Goal: Information Seeking & Learning: Check status

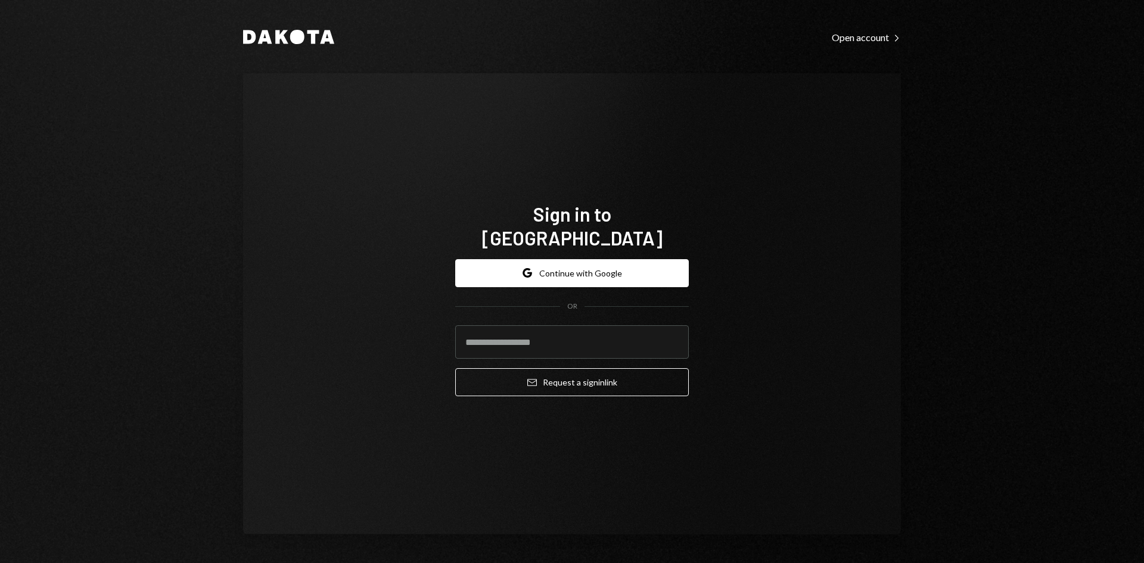
type input "**********"
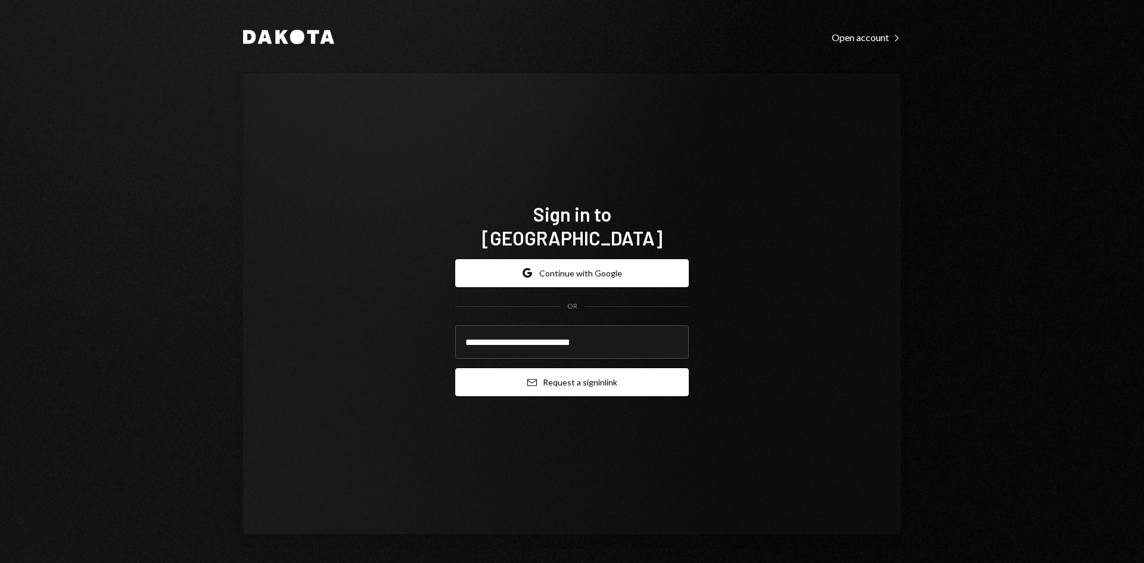
click at [579, 378] on button "Email Request a sign in link" at bounding box center [572, 382] width 234 height 28
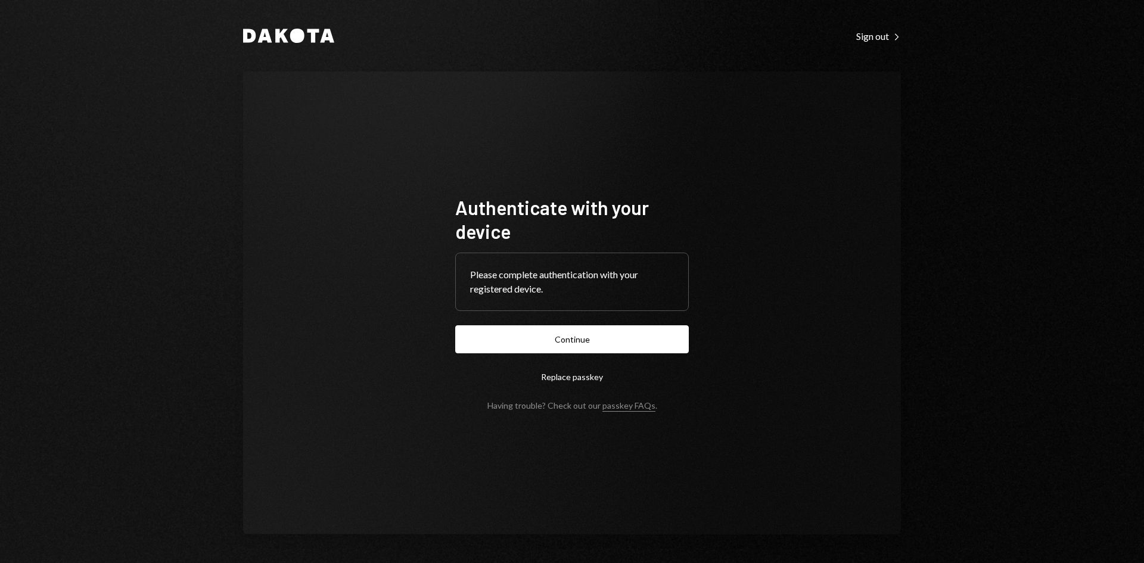
click at [621, 346] on button "Continue" at bounding box center [572, 339] width 234 height 28
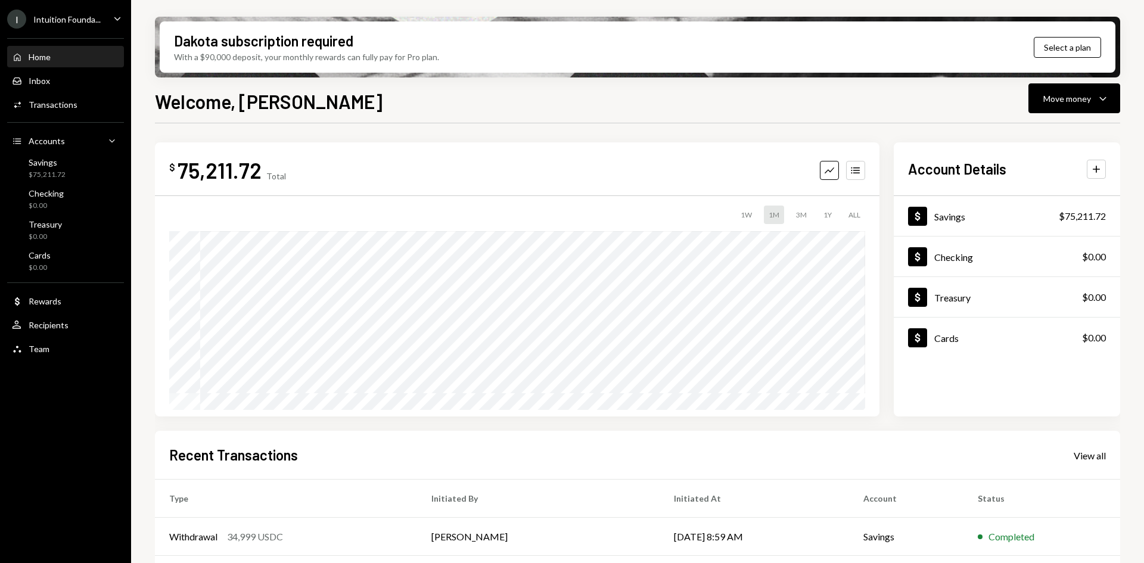
click at [113, 19] on icon "Caret Down" at bounding box center [117, 18] width 13 height 13
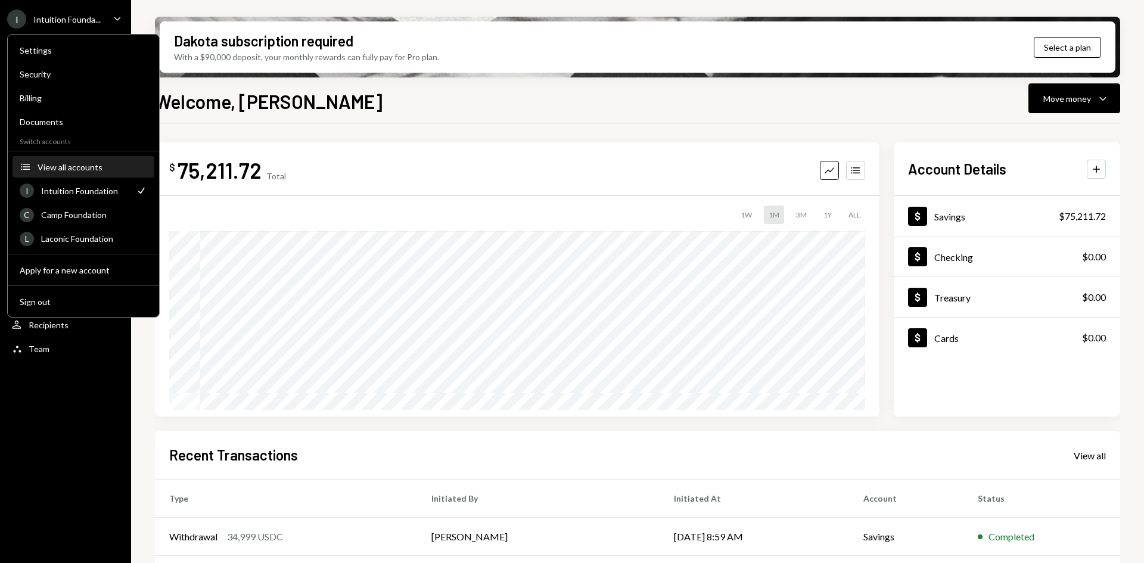
click at [81, 166] on div "View all accounts" at bounding box center [93, 167] width 110 height 10
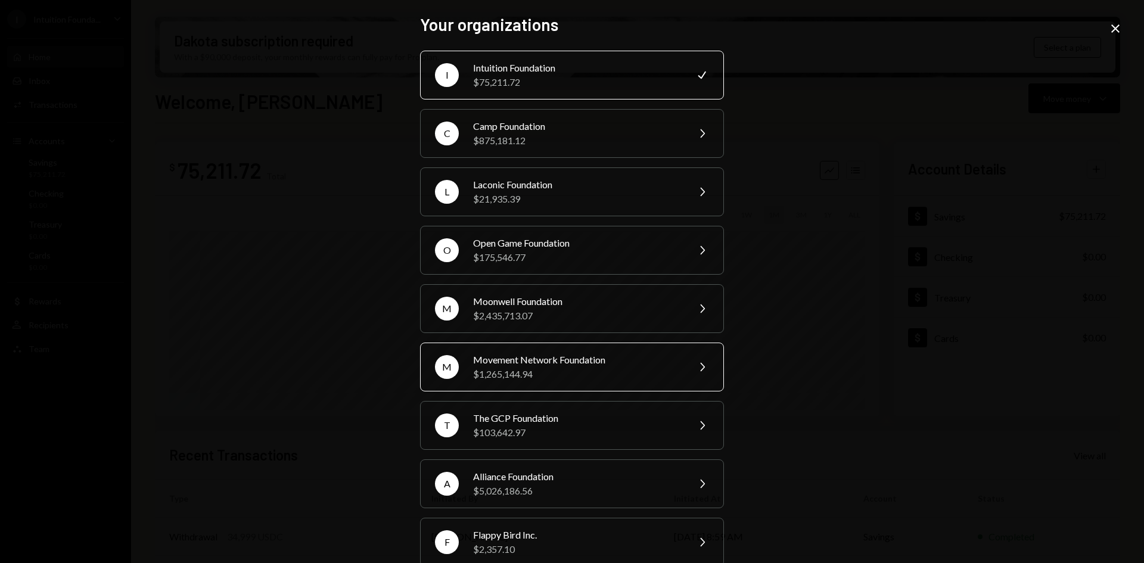
click at [603, 361] on div "Movement Network Foundation" at bounding box center [576, 360] width 207 height 14
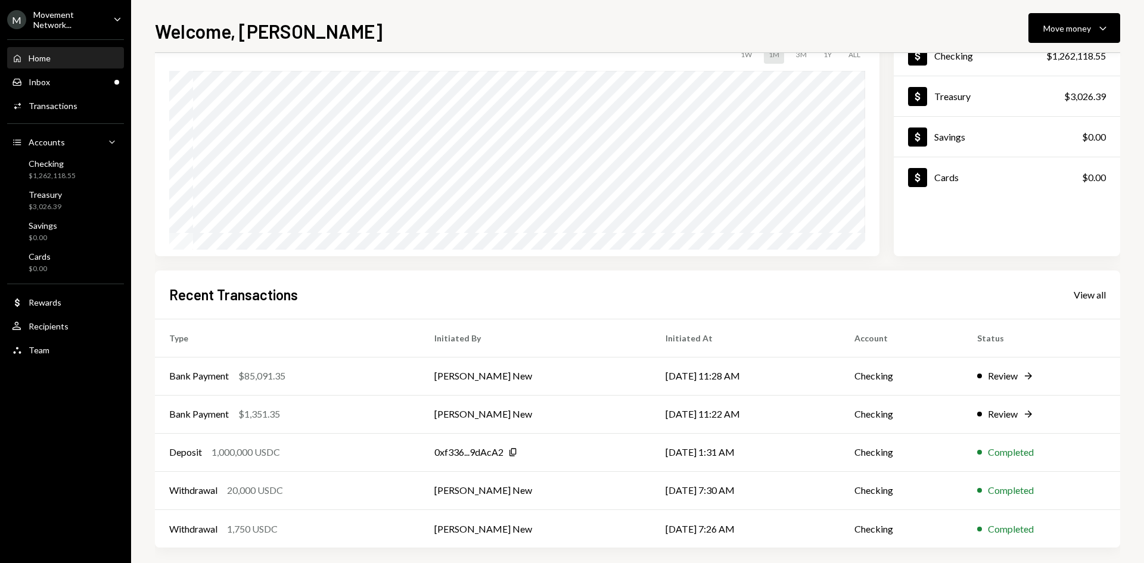
scroll to position [98, 0]
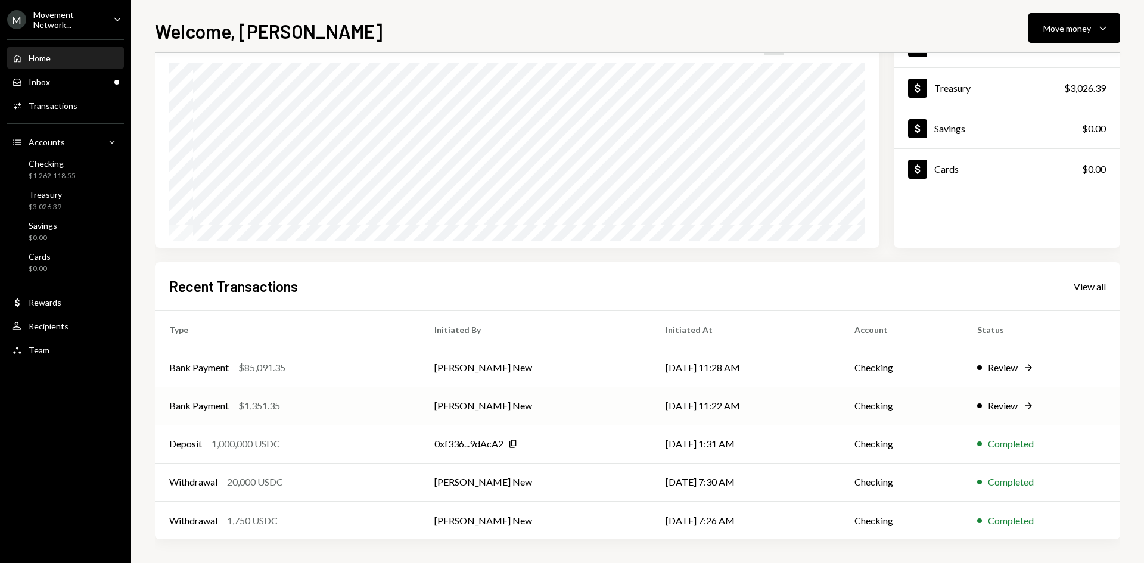
click at [384, 408] on div "Bank Payment $1,351.35" at bounding box center [287, 406] width 237 height 14
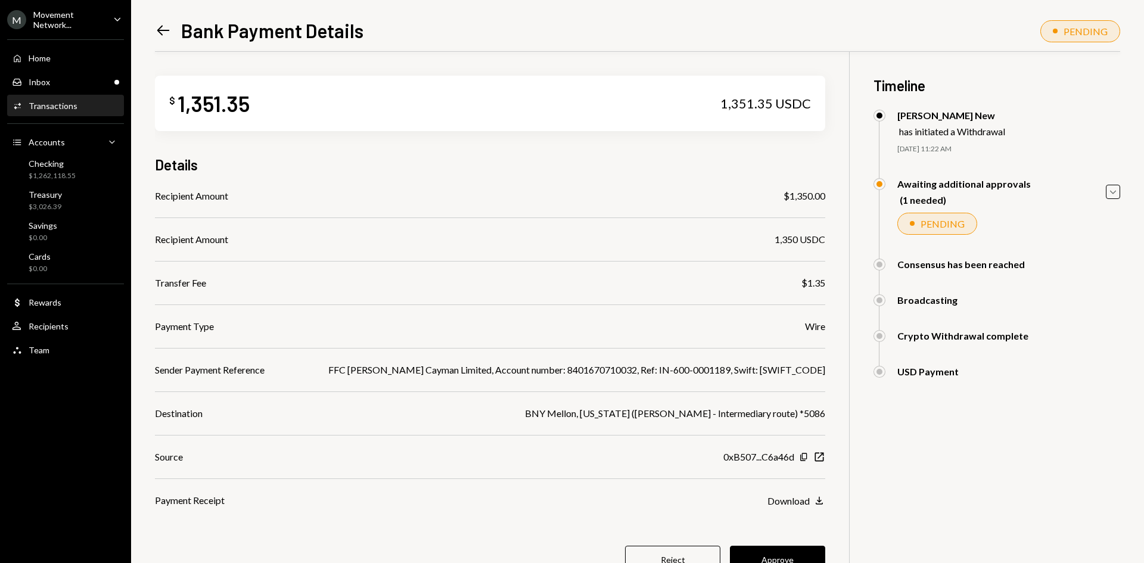
scroll to position [52, 0]
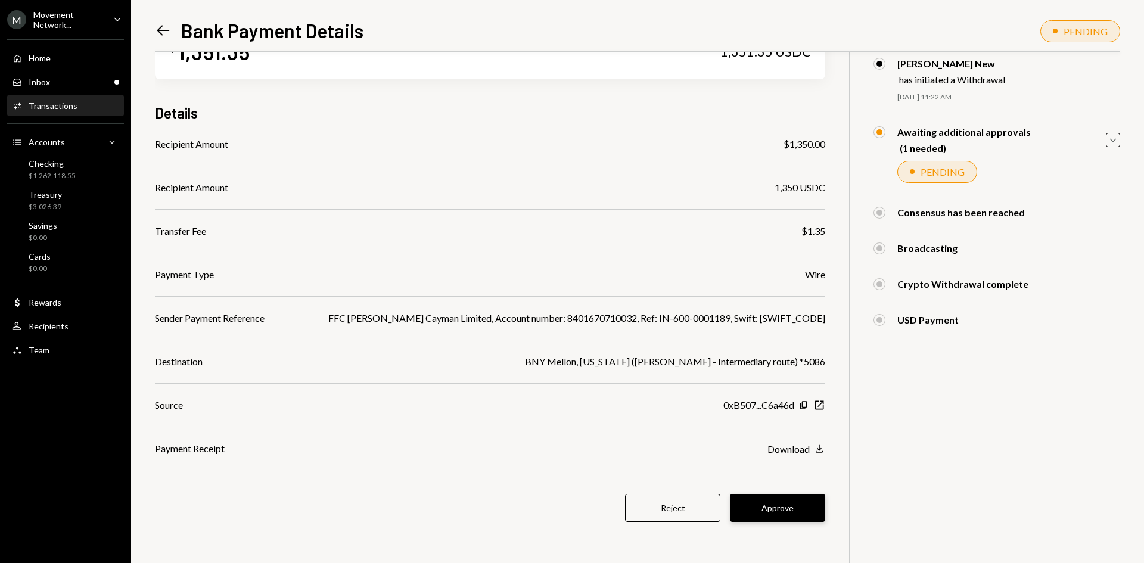
click at [759, 510] on button "Approve" at bounding box center [777, 508] width 95 height 28
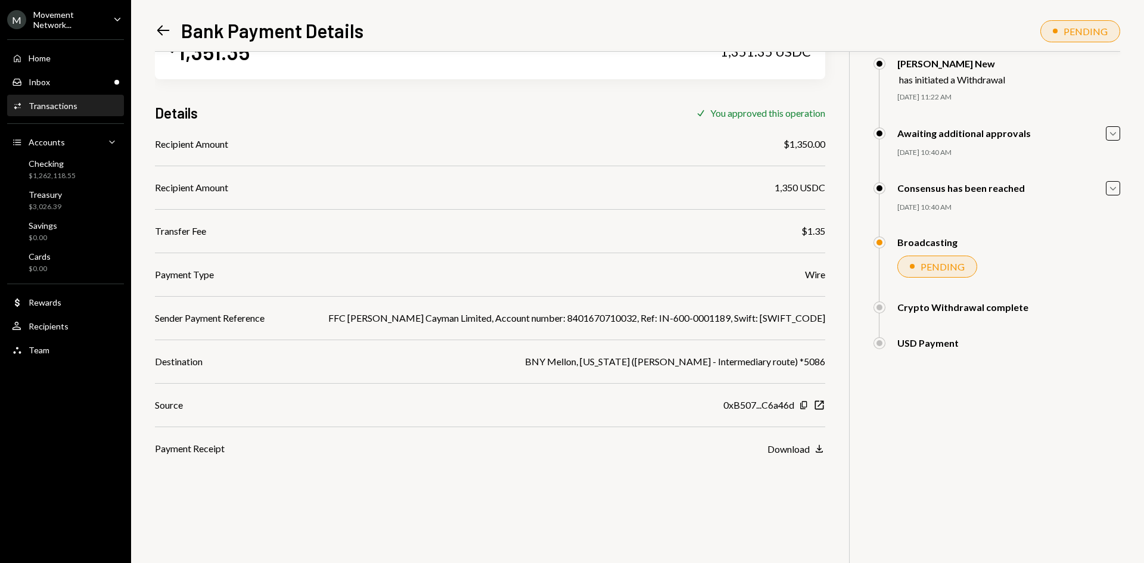
click at [161, 36] on icon "Left Arrow" at bounding box center [163, 30] width 17 height 17
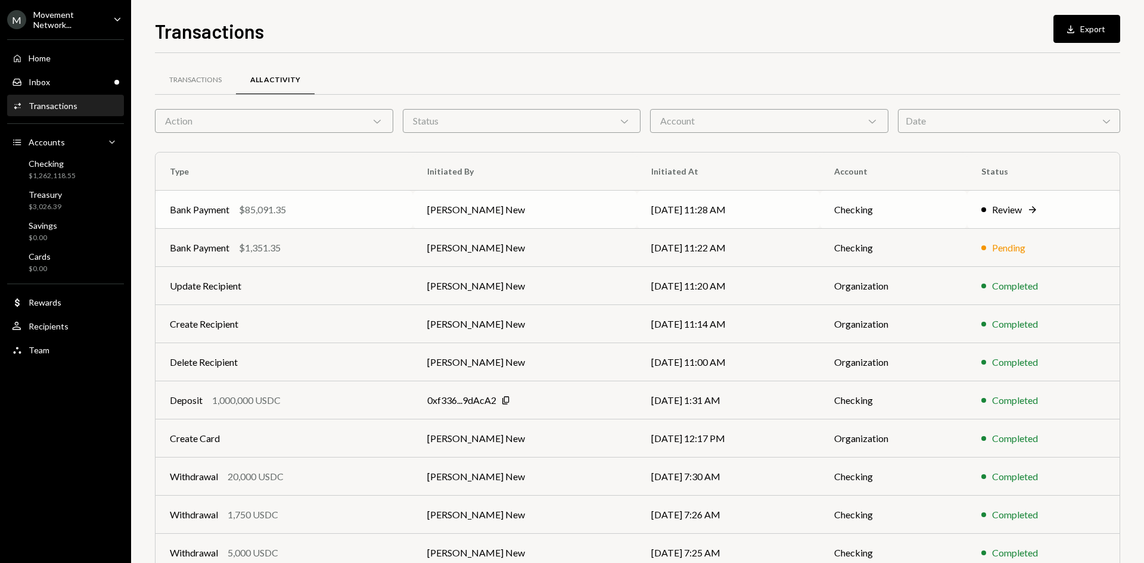
click at [328, 210] on div "Bank Payment $85,091.35" at bounding box center [284, 210] width 229 height 14
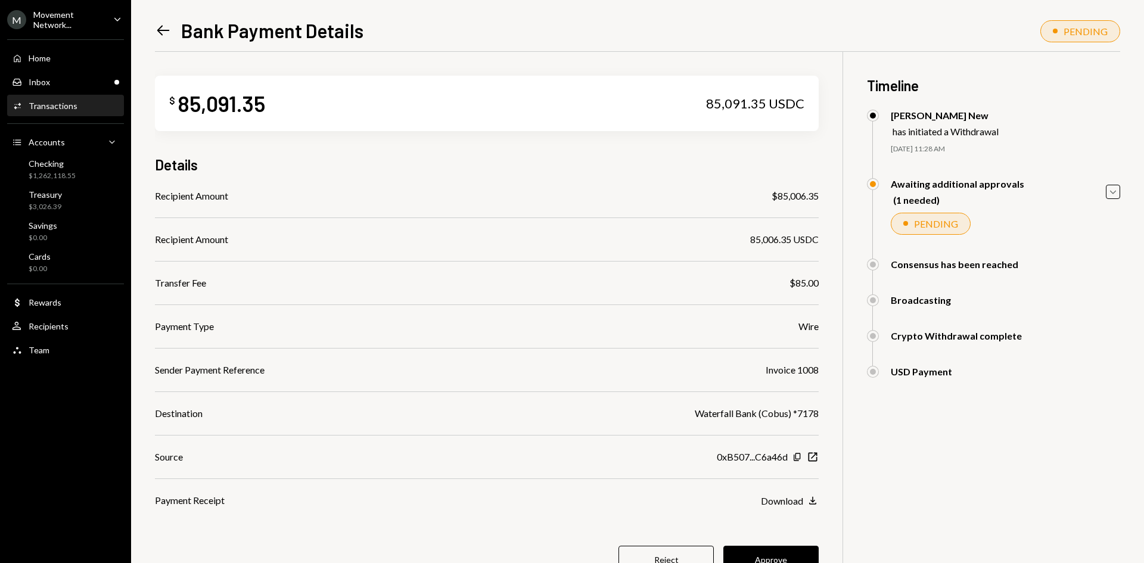
click at [159, 27] on icon "Left Arrow" at bounding box center [163, 30] width 17 height 17
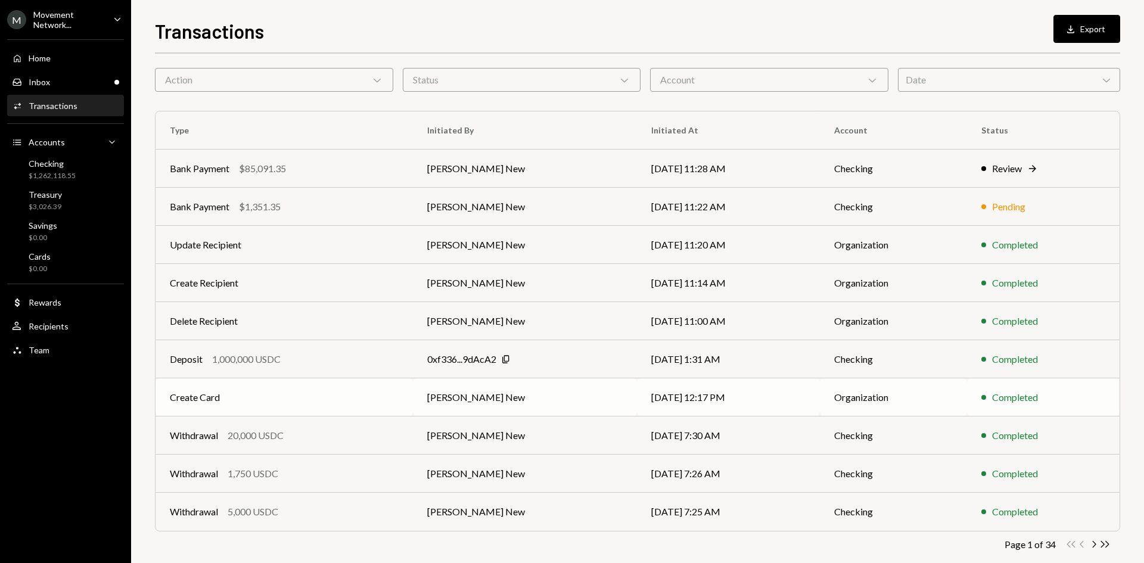
scroll to position [59, 0]
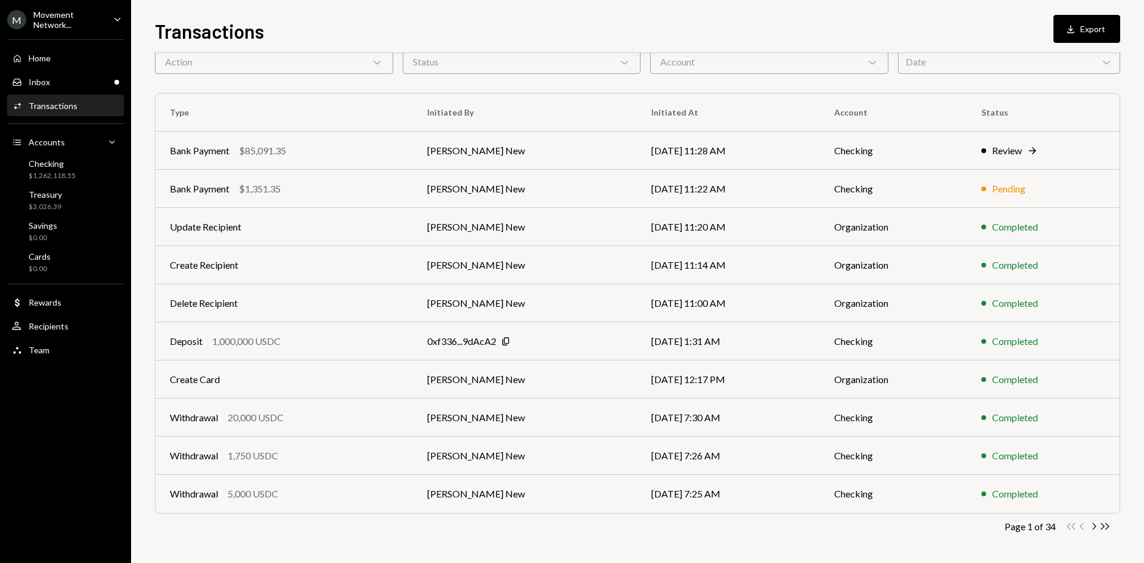
click at [119, 19] on icon "Main" at bounding box center [117, 19] width 6 height 4
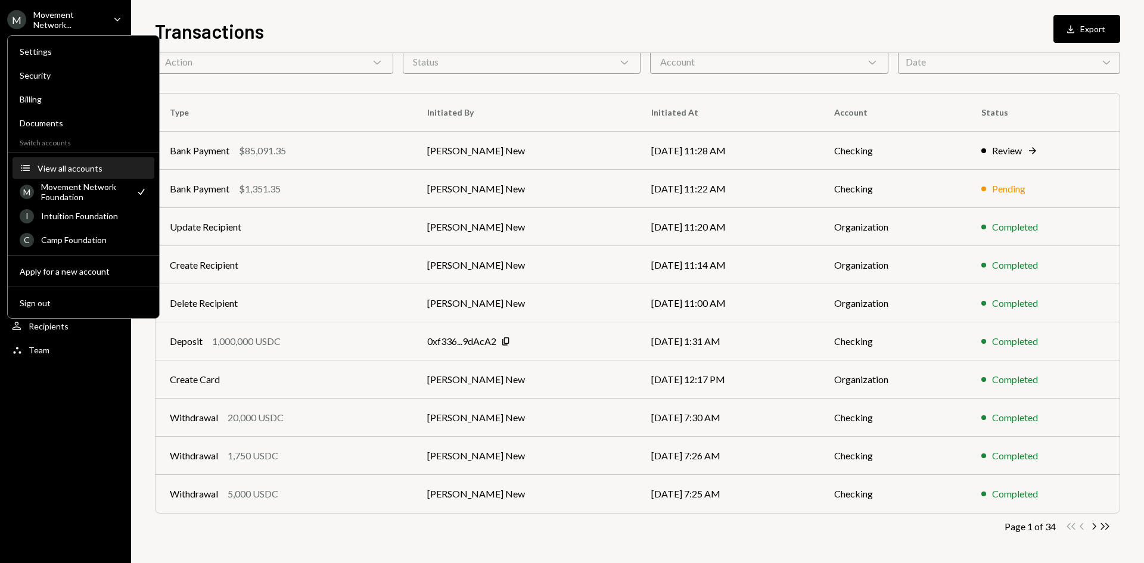
click at [83, 167] on div "View all accounts" at bounding box center [93, 168] width 110 height 10
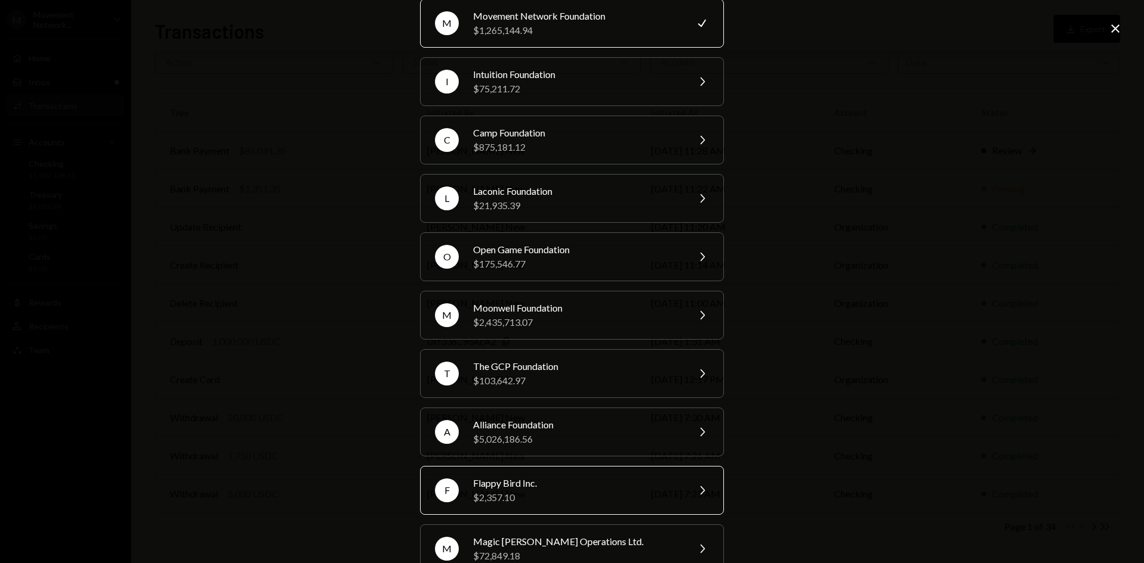
scroll to position [0, 0]
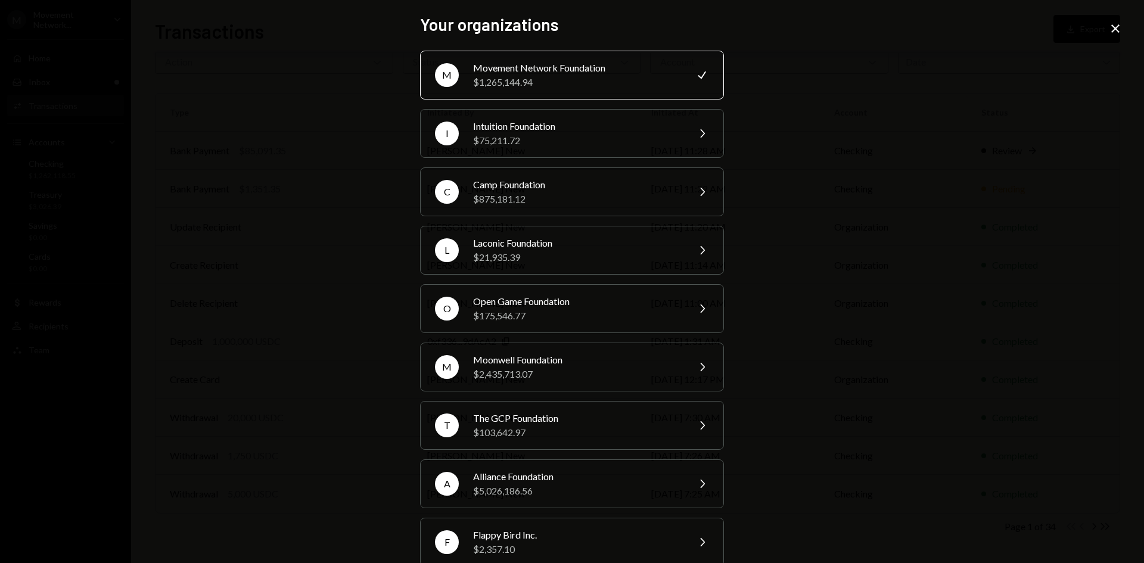
click at [1117, 27] on icon at bounding box center [1115, 28] width 8 height 8
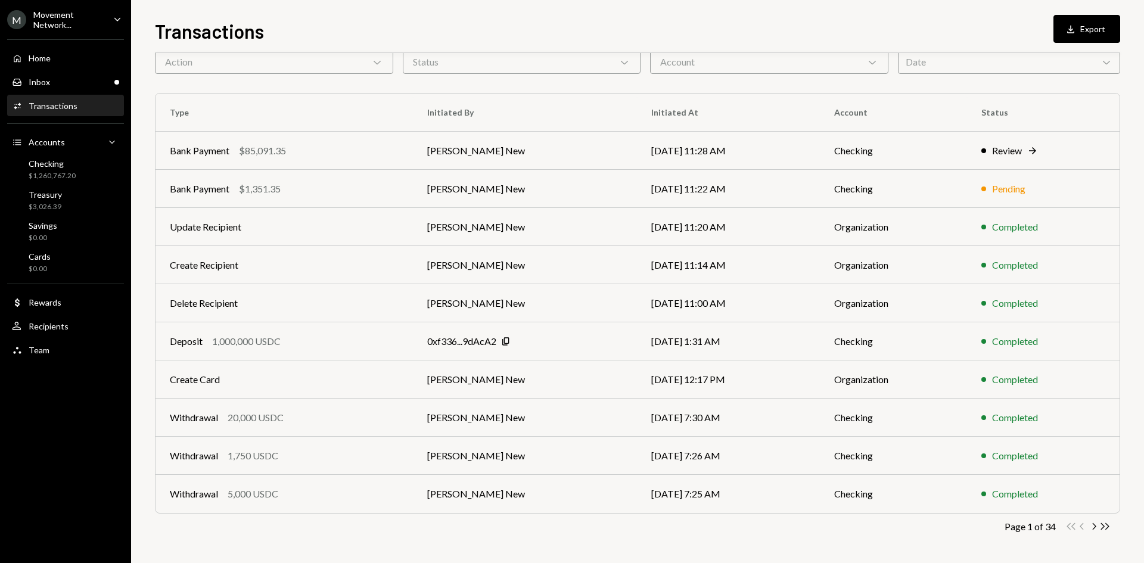
click at [78, 27] on div "Movement Network..." at bounding box center [68, 20] width 70 height 20
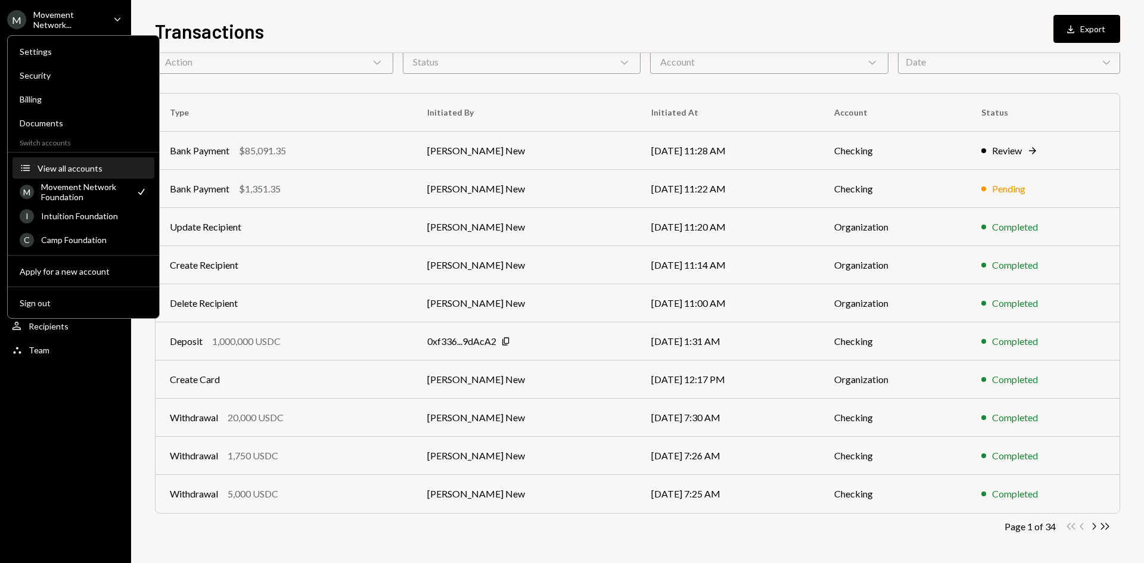
click at [78, 167] on div "View all accounts" at bounding box center [93, 168] width 110 height 10
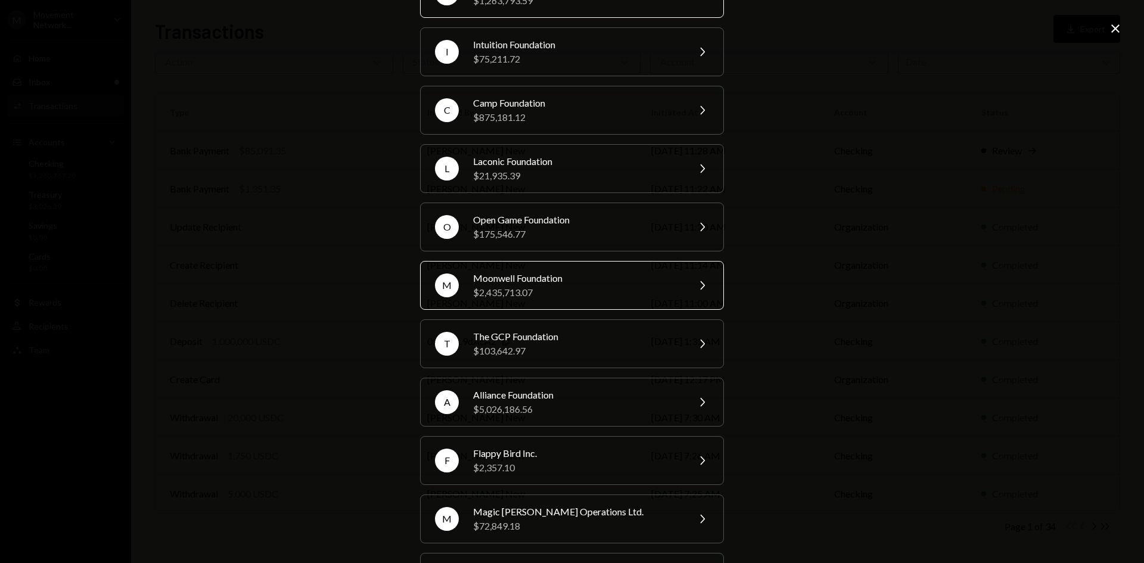
scroll to position [79, 0]
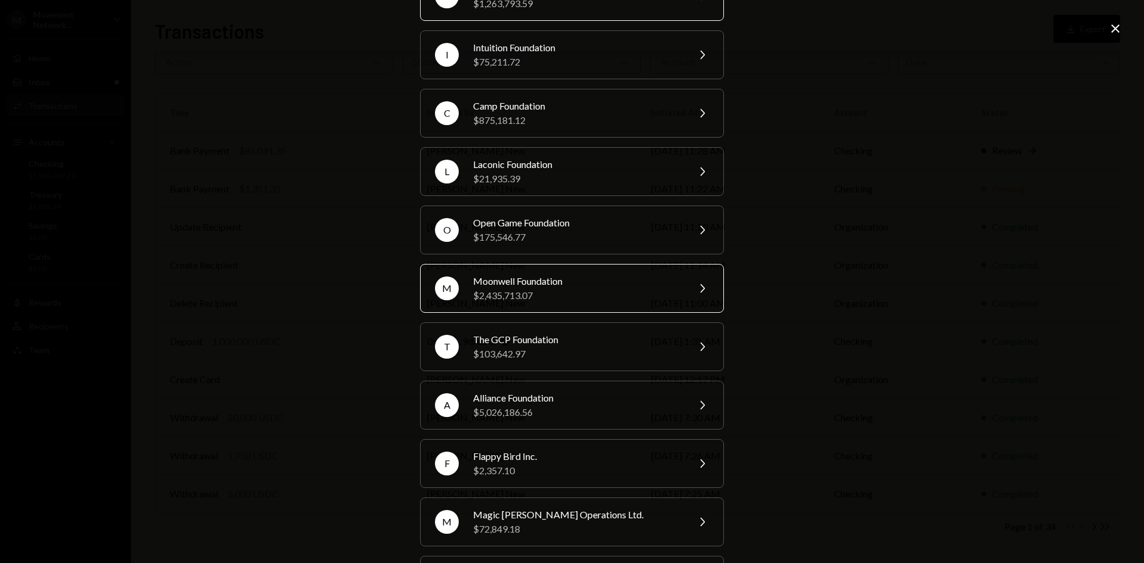
click at [601, 297] on div "$2,435,713.07" at bounding box center [576, 295] width 207 height 14
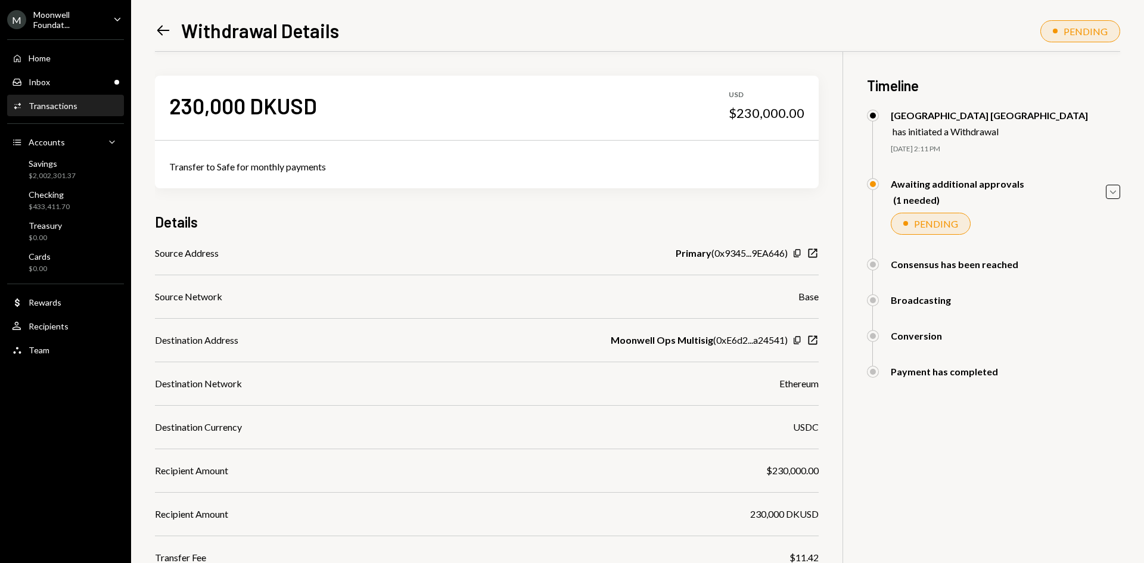
scroll to position [60, 0]
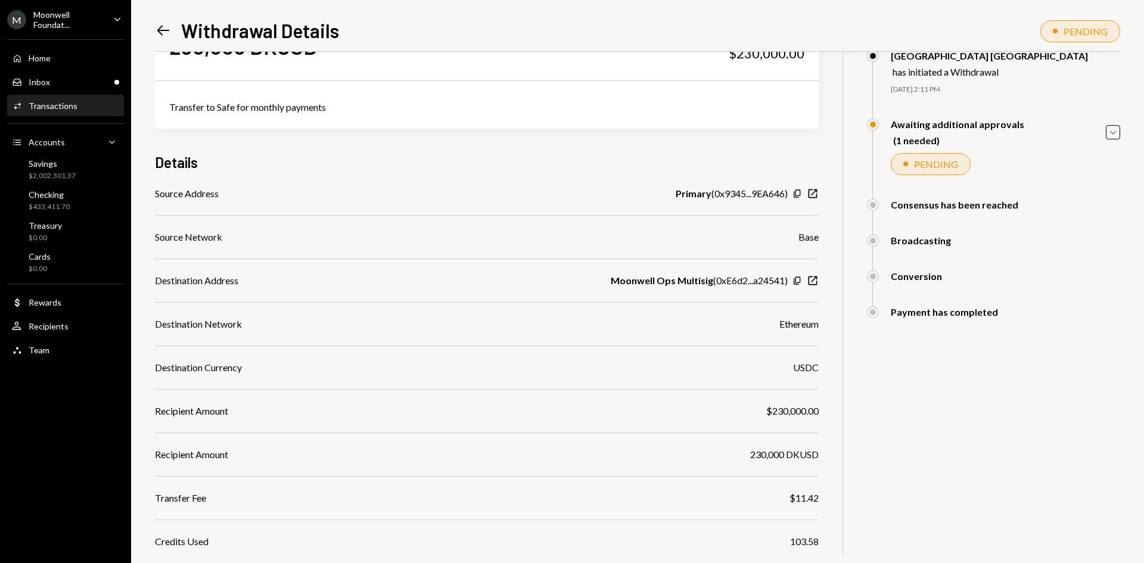
click at [1063, 380] on div "230,000 DKUSD USD $230,000.00 Transfer to Safe for monthly payments Details Sou…" at bounding box center [637, 344] width 965 height 704
click at [944, 372] on div "230,000 DKUSD USD $230,000.00 Transfer to Safe for monthly payments Details Sou…" at bounding box center [637, 344] width 965 height 704
click at [904, 380] on div "230,000 DKUSD USD $230,000.00 Transfer to Safe for monthly payments Details Sou…" at bounding box center [637, 344] width 965 height 704
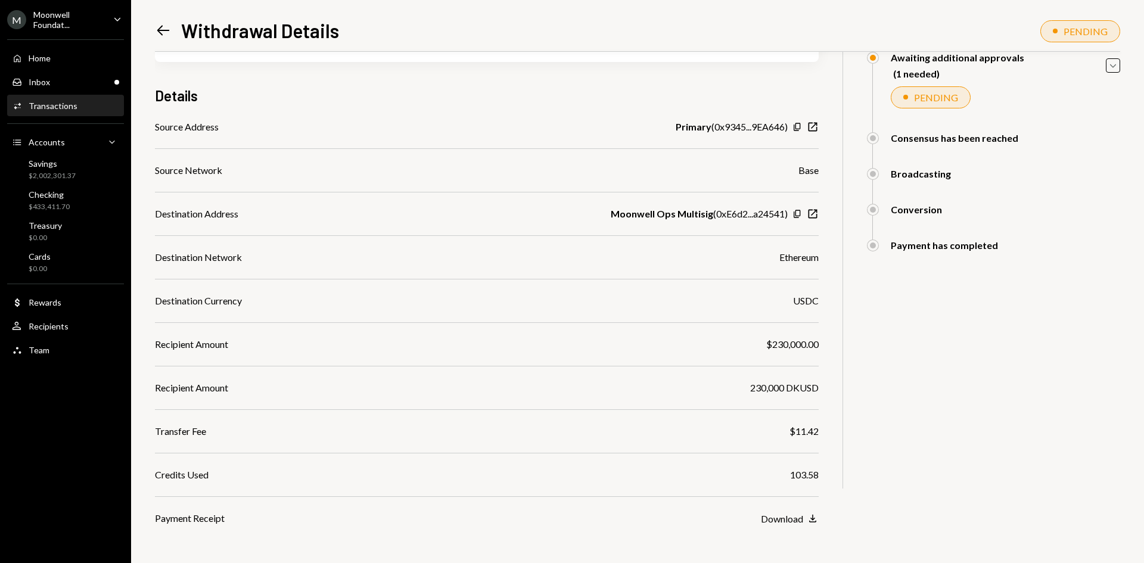
scroll to position [193, 0]
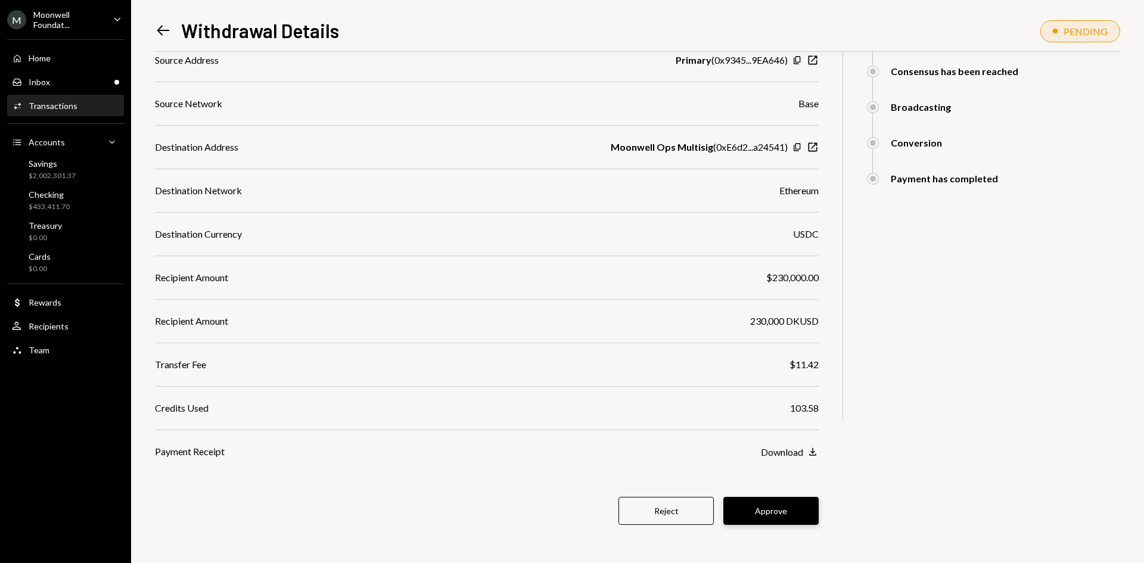
click at [780, 510] on button "Approve" at bounding box center [770, 511] width 95 height 28
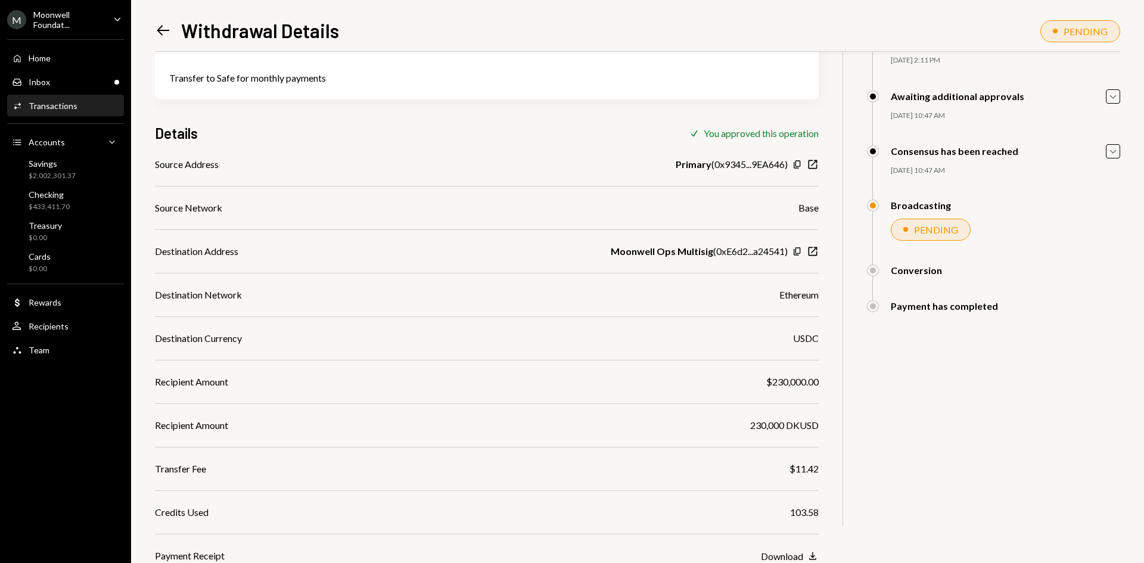
scroll to position [89, 0]
click at [115, 18] on icon "Main" at bounding box center [117, 19] width 6 height 4
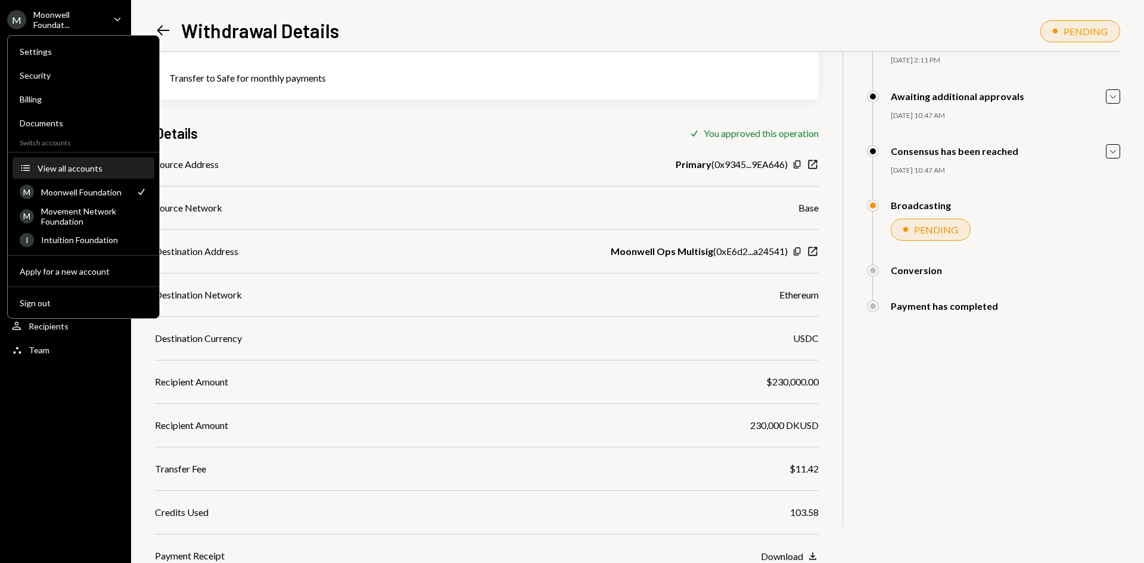
click at [85, 172] on div "View all accounts" at bounding box center [93, 168] width 110 height 10
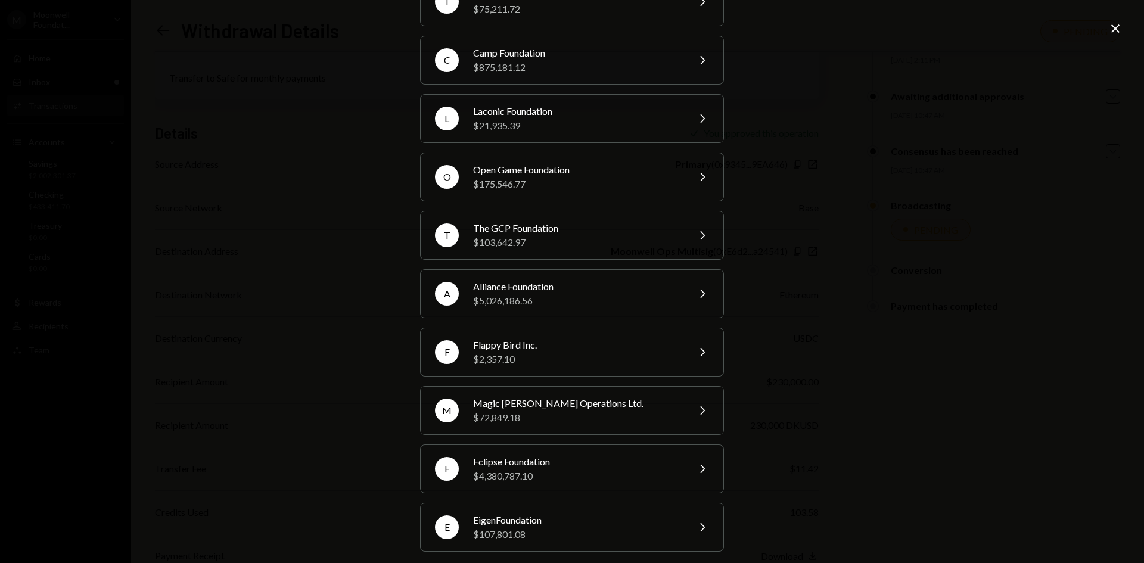
scroll to position [198, 0]
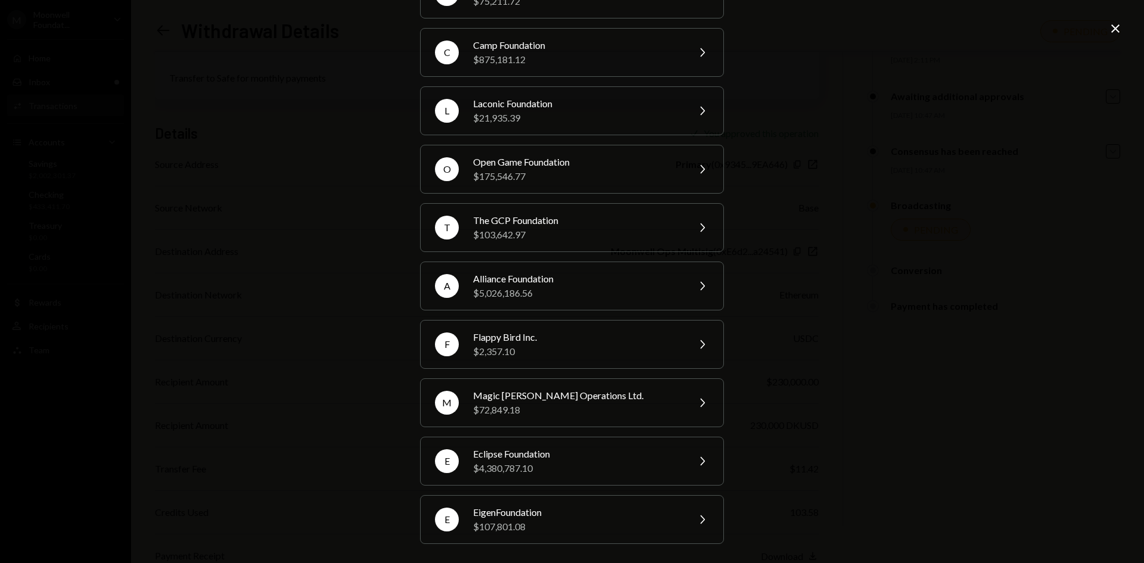
click at [864, 310] on div "Your organizations M Moonwell Foundation $2,435,713.07 Check M Movement Network…" at bounding box center [572, 281] width 1144 height 563
click at [1116, 25] on icon "Close" at bounding box center [1115, 28] width 14 height 14
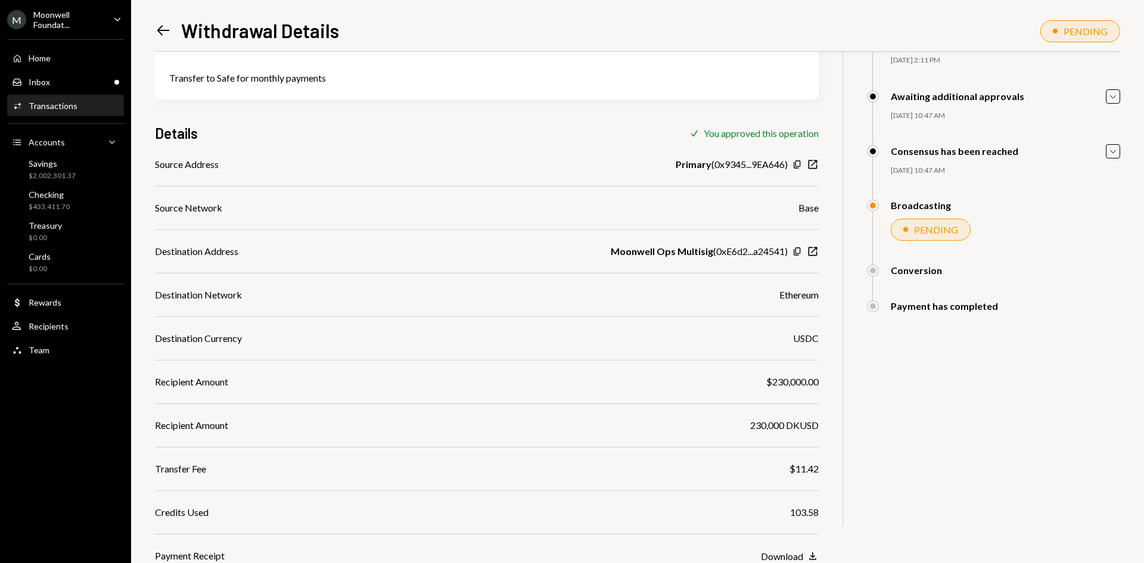
click at [162, 32] on icon "Left Arrow" at bounding box center [163, 30] width 17 height 17
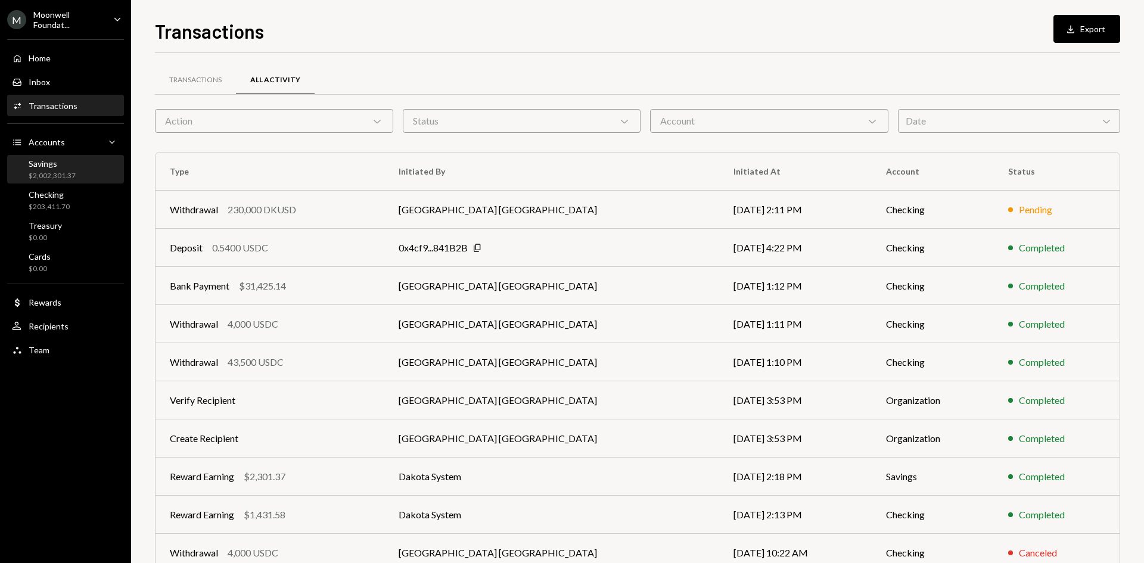
click at [74, 175] on div "$2,002,301.37" at bounding box center [52, 176] width 47 height 10
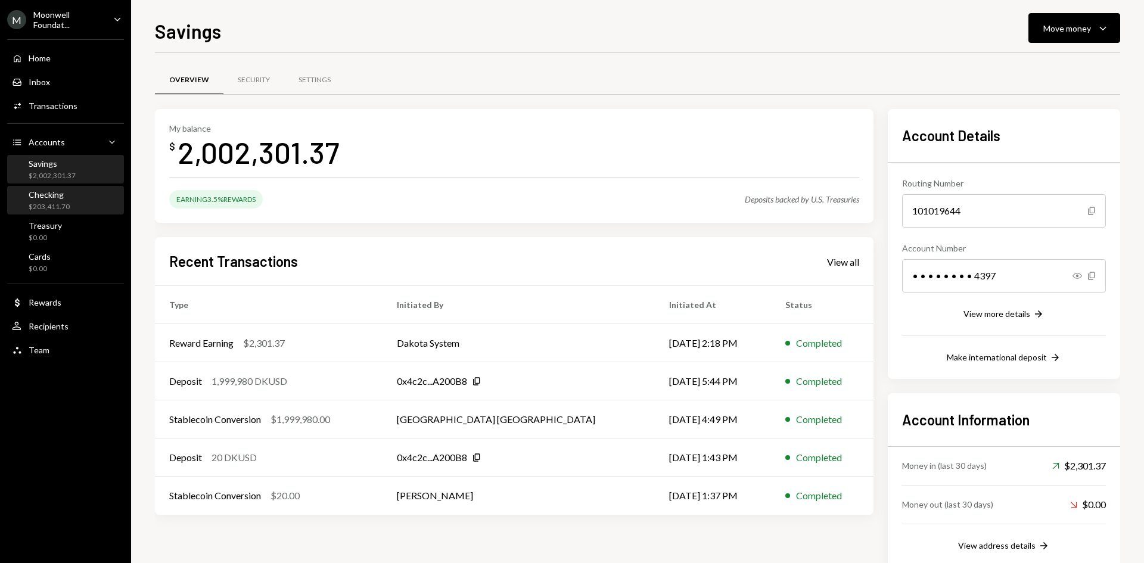
click at [78, 201] on div "Checking $203,411.70" at bounding box center [65, 201] width 107 height 23
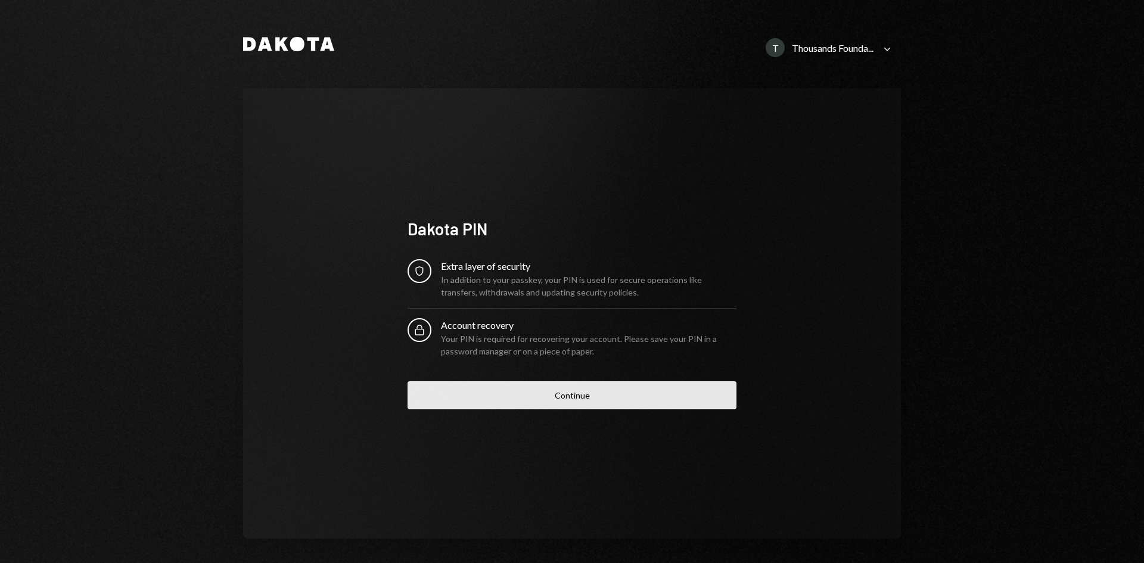
click at [580, 399] on button "Continue" at bounding box center [572, 395] width 329 height 28
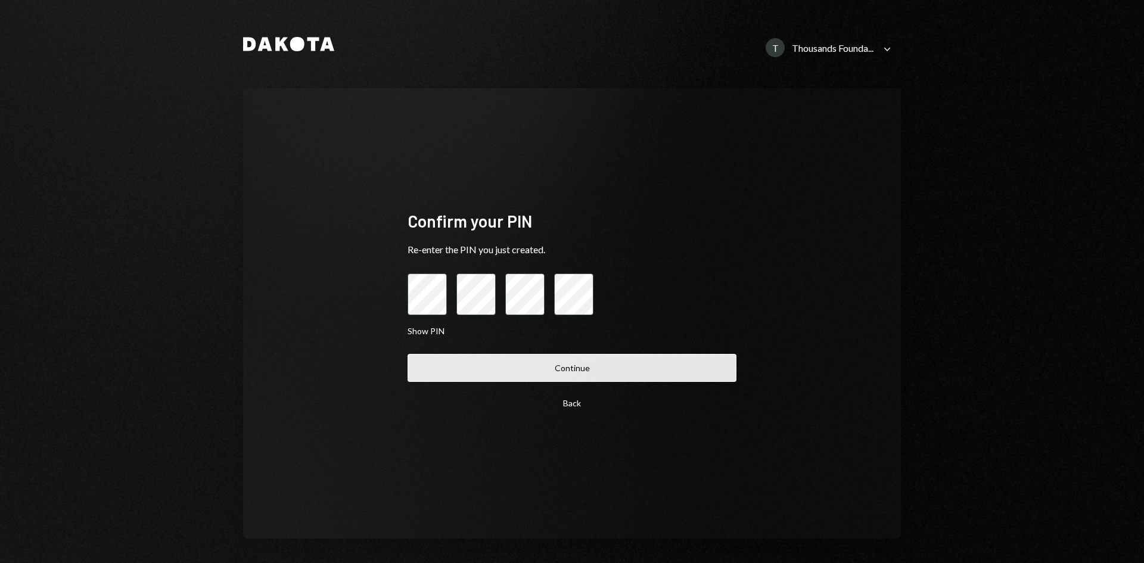
click at [549, 363] on button "Continue" at bounding box center [572, 368] width 329 height 28
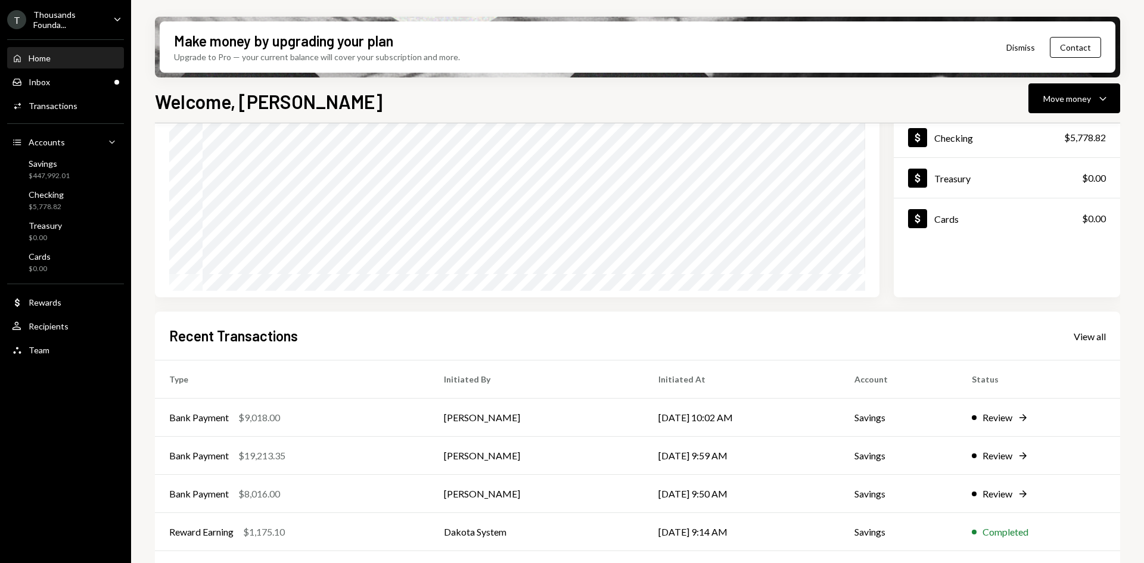
scroll to position [156, 0]
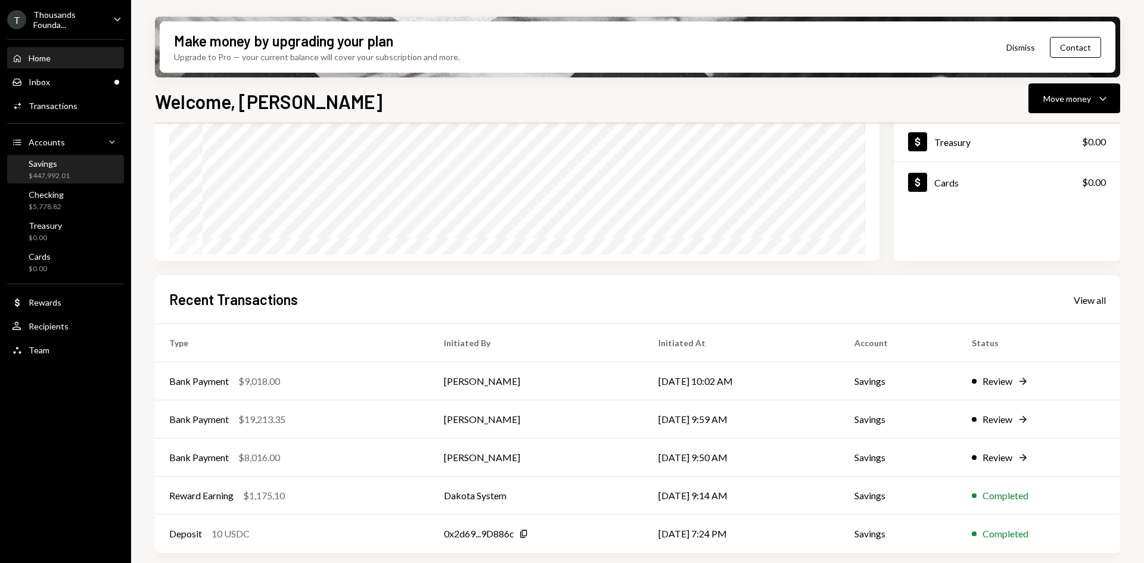
click at [66, 175] on div "$447,992.01" at bounding box center [49, 176] width 41 height 10
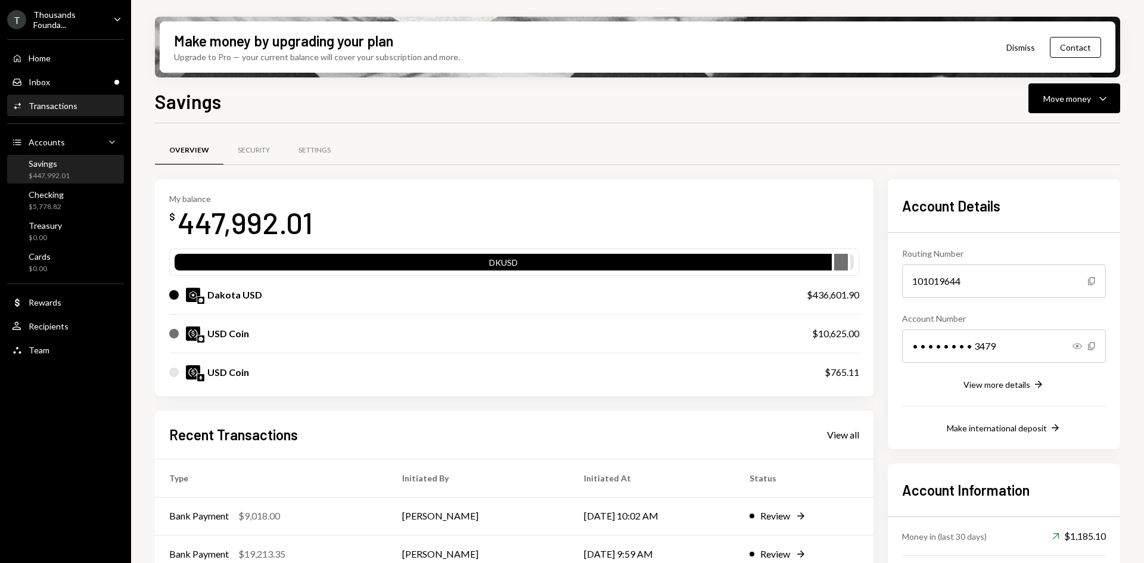
click at [69, 105] on div "Transactions" at bounding box center [53, 106] width 49 height 10
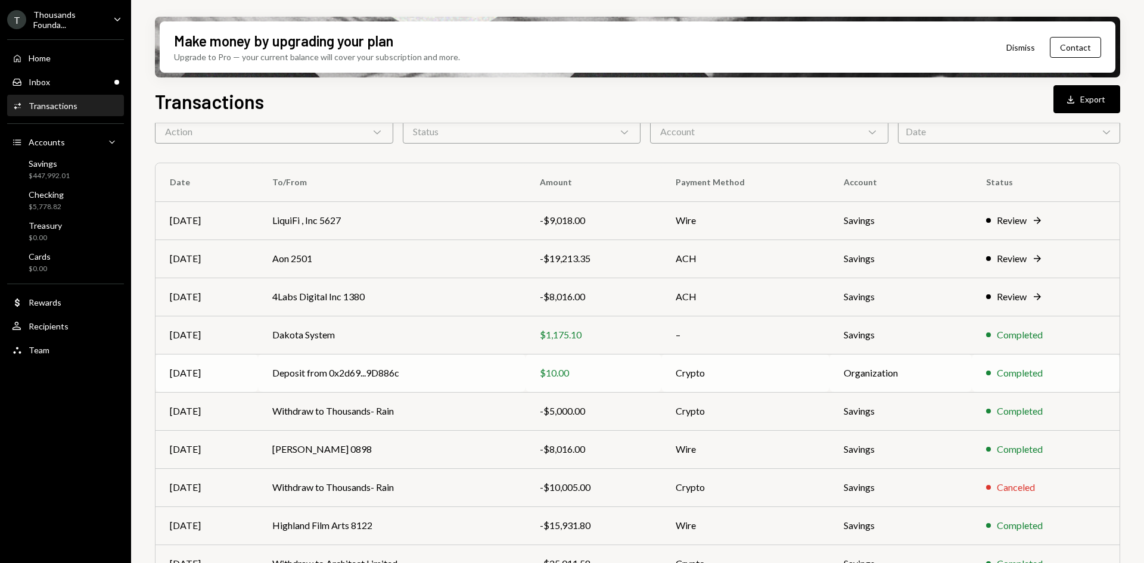
scroll to position [116, 0]
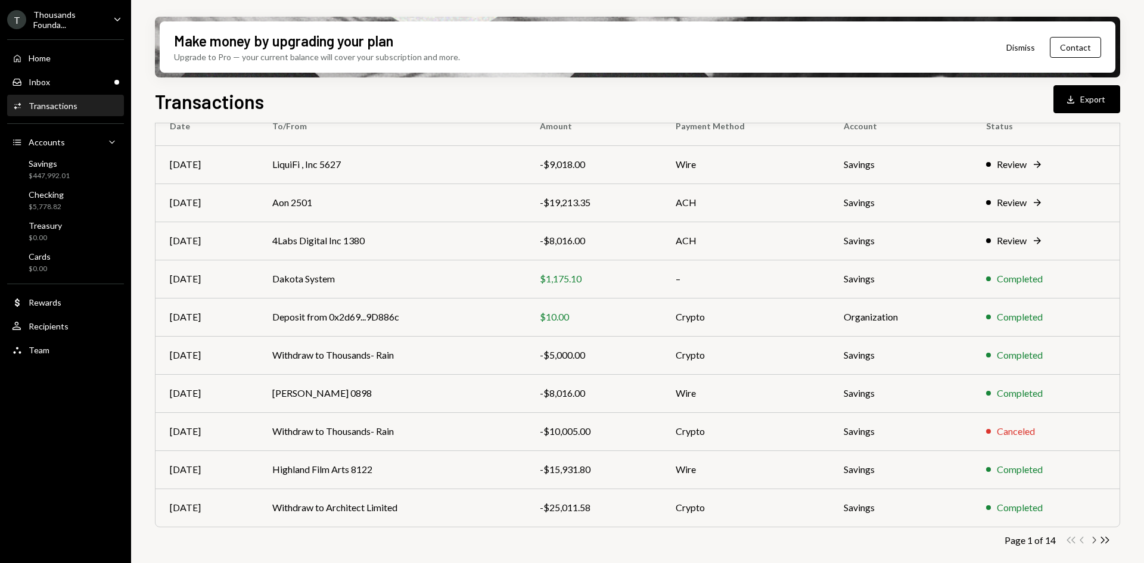
click at [1095, 540] on icon "Chevron Right" at bounding box center [1093, 540] width 11 height 11
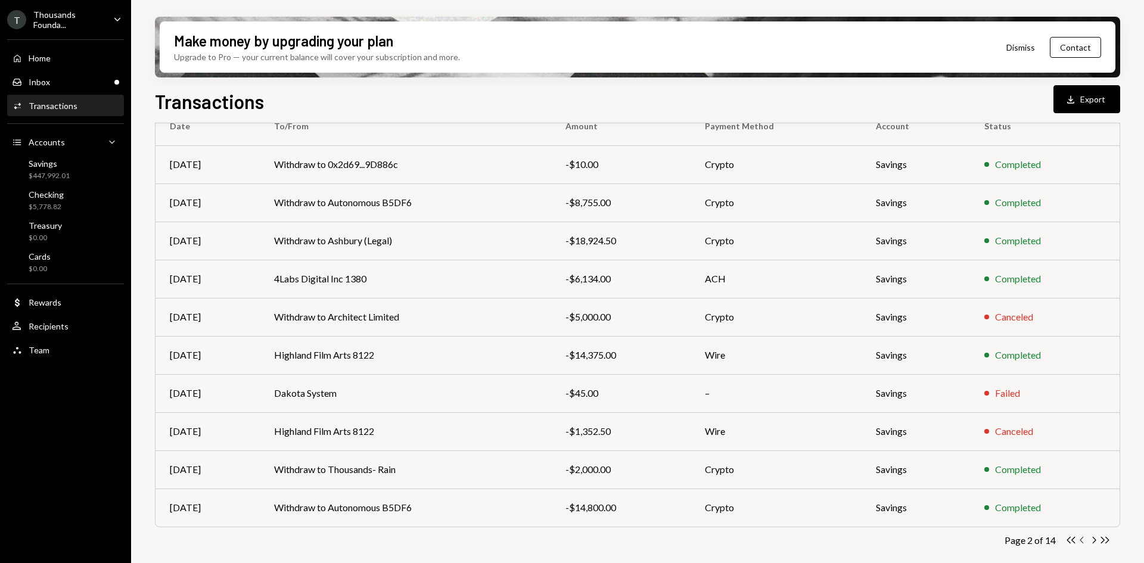
click at [1082, 542] on icon "button" at bounding box center [1082, 540] width 4 height 7
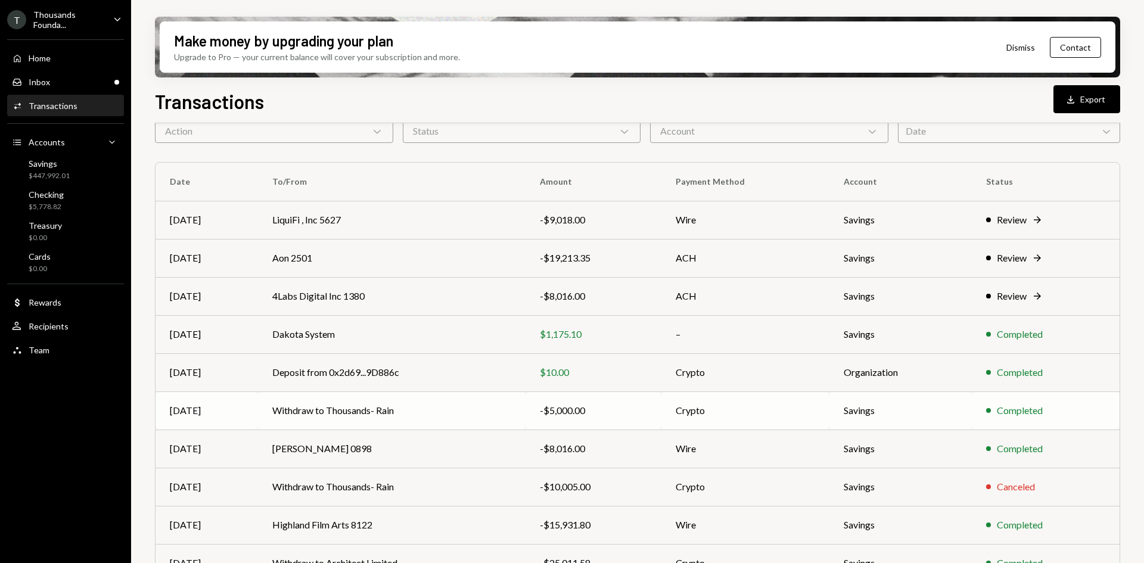
scroll to position [0, 0]
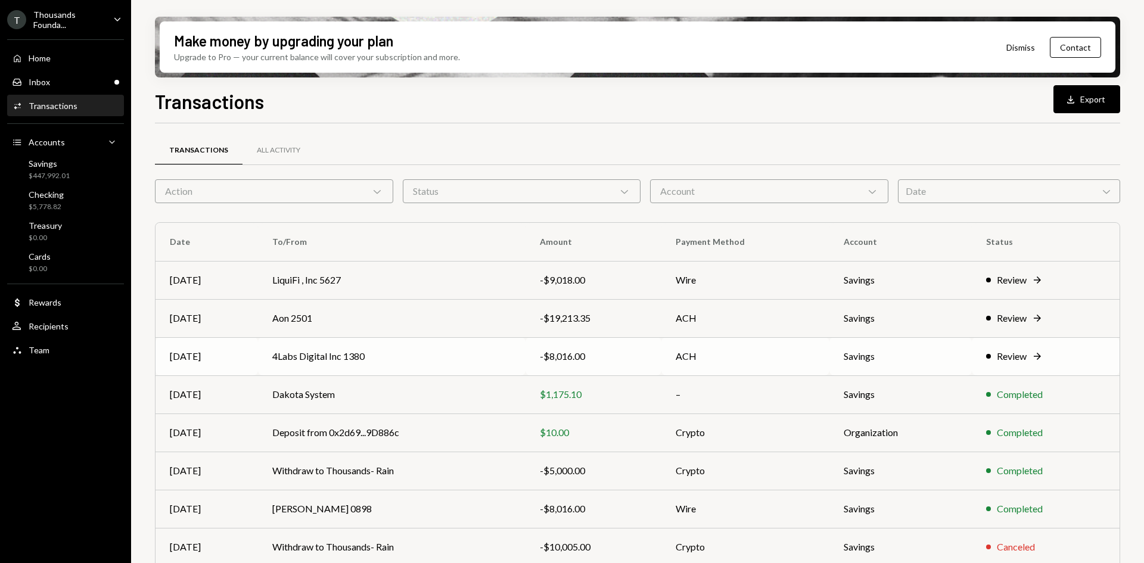
click at [348, 357] on td "4Labs Digital Inc 1380" at bounding box center [392, 356] width 268 height 38
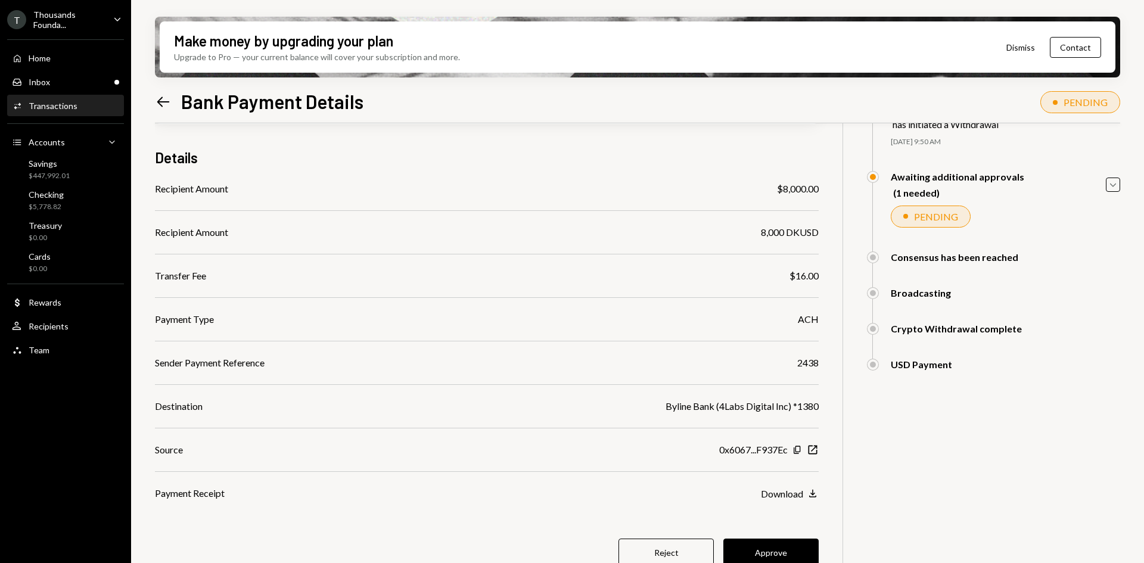
scroll to position [95, 0]
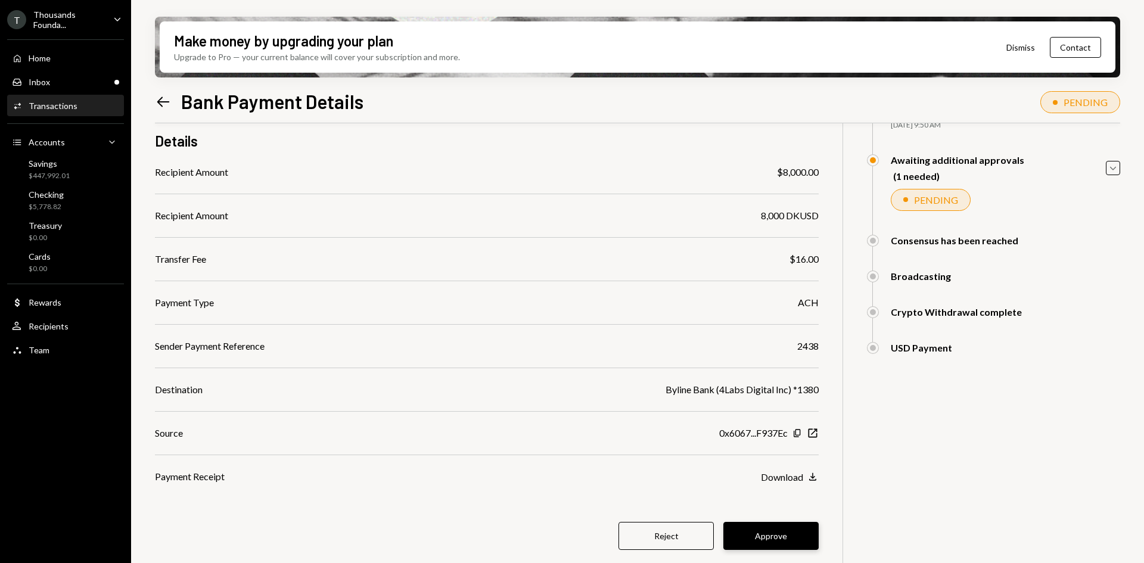
click at [783, 539] on button "Approve" at bounding box center [770, 536] width 95 height 28
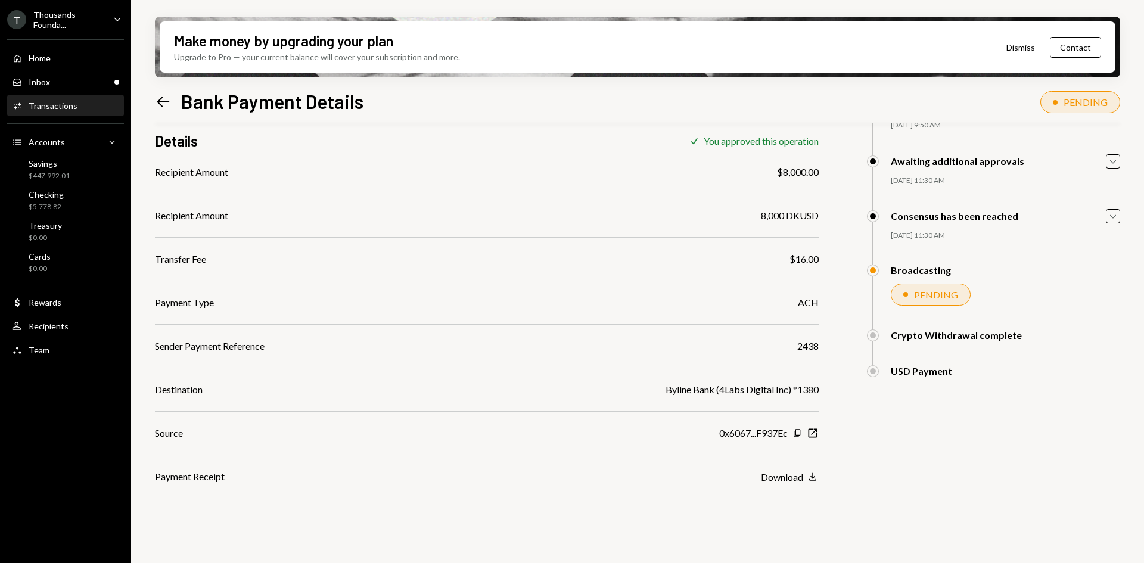
scroll to position [0, 0]
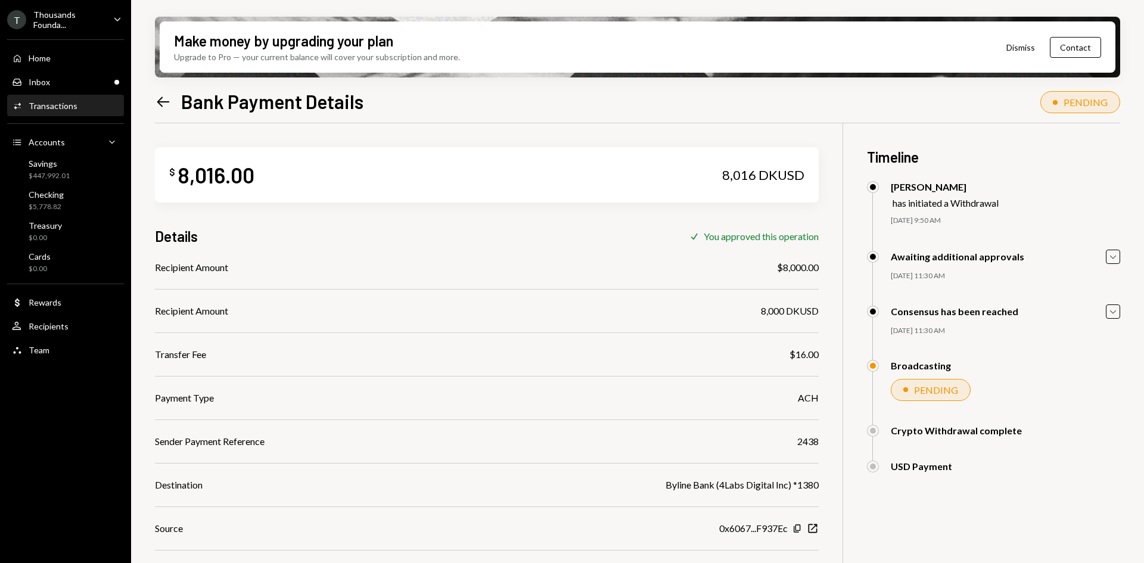
click at [168, 101] on icon at bounding box center [163, 102] width 13 height 10
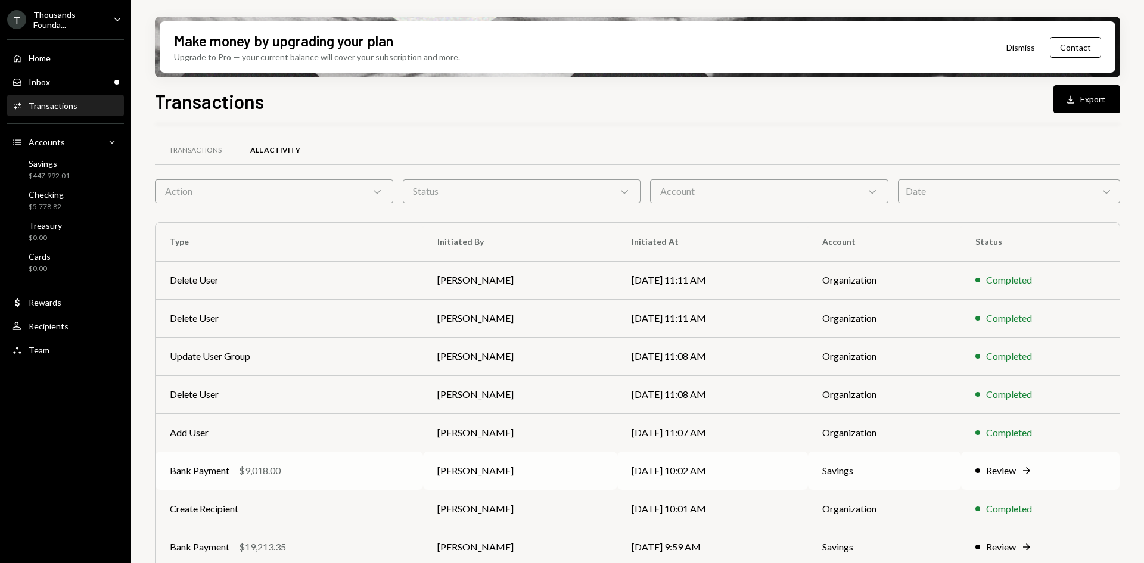
scroll to position [60, 0]
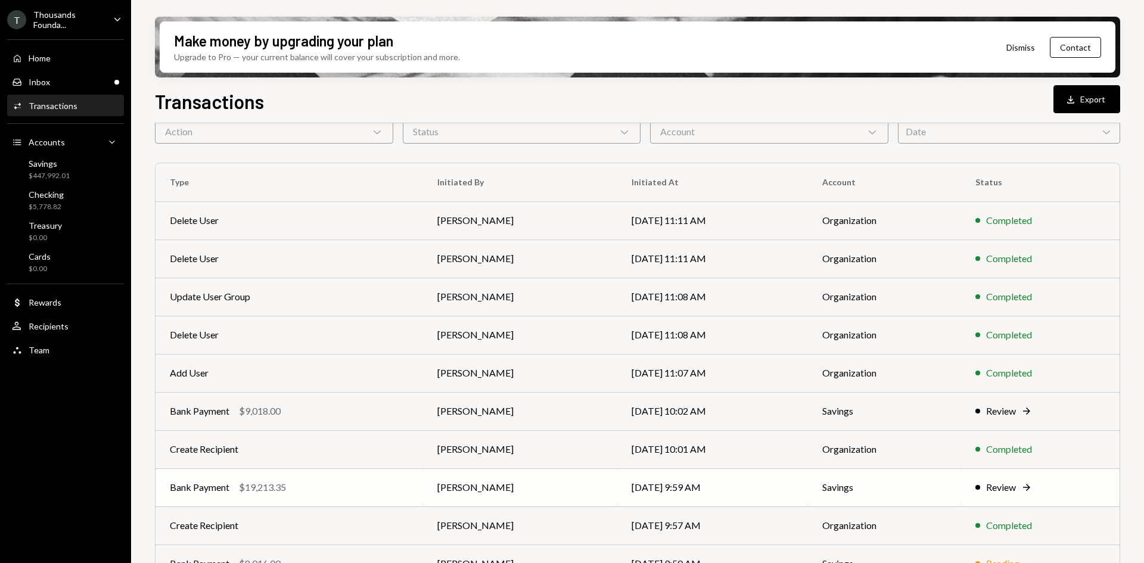
click at [327, 487] on div "Bank Payment $19,213.35" at bounding box center [289, 487] width 239 height 14
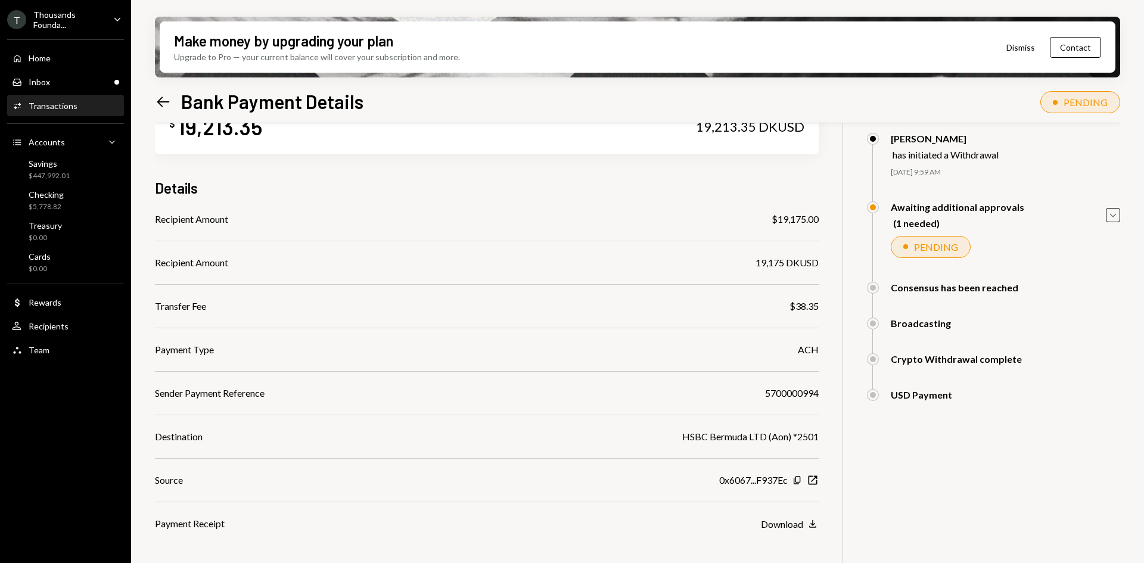
scroll to position [95, 0]
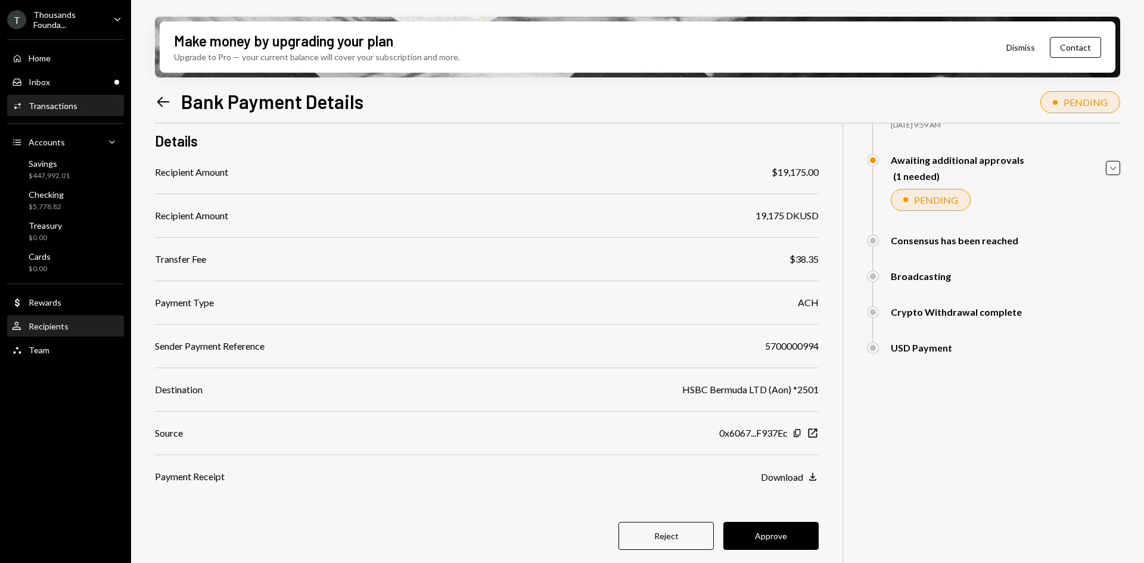
click at [58, 329] on div "Recipients" at bounding box center [49, 326] width 40 height 10
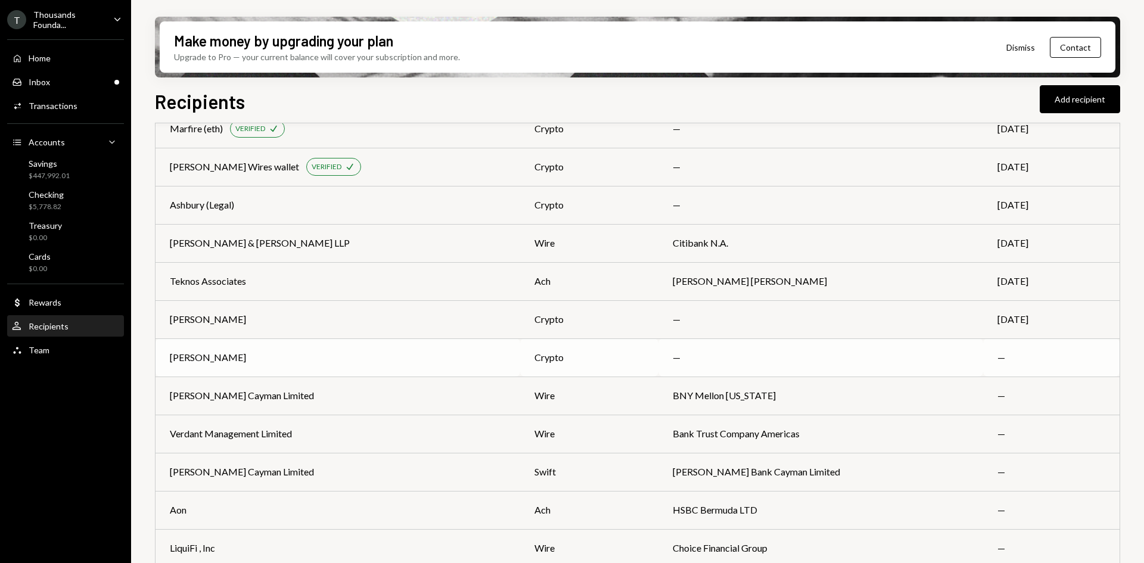
scroll to position [468, 0]
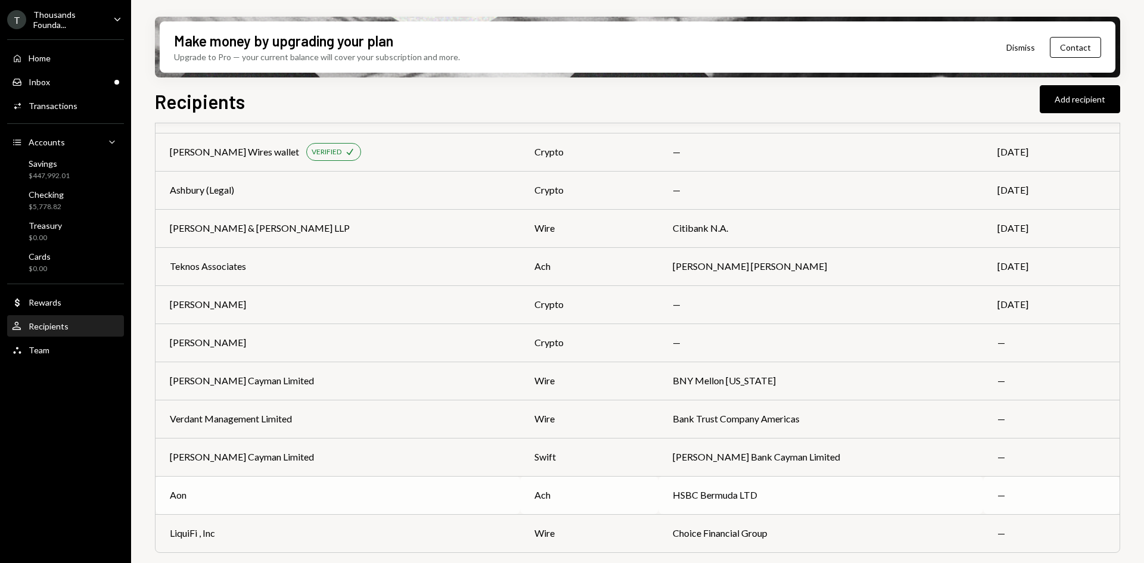
click at [355, 501] on div "Aon" at bounding box center [338, 495] width 336 height 14
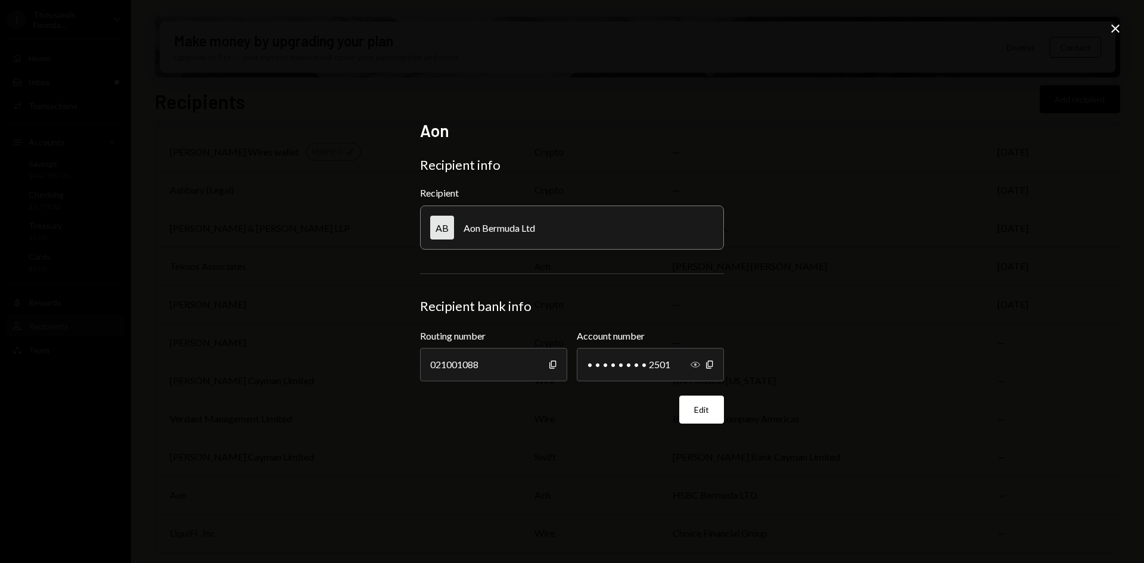
click at [695, 365] on icon "button" at bounding box center [696, 365] width 10 height 6
click at [1114, 26] on icon at bounding box center [1115, 28] width 8 height 8
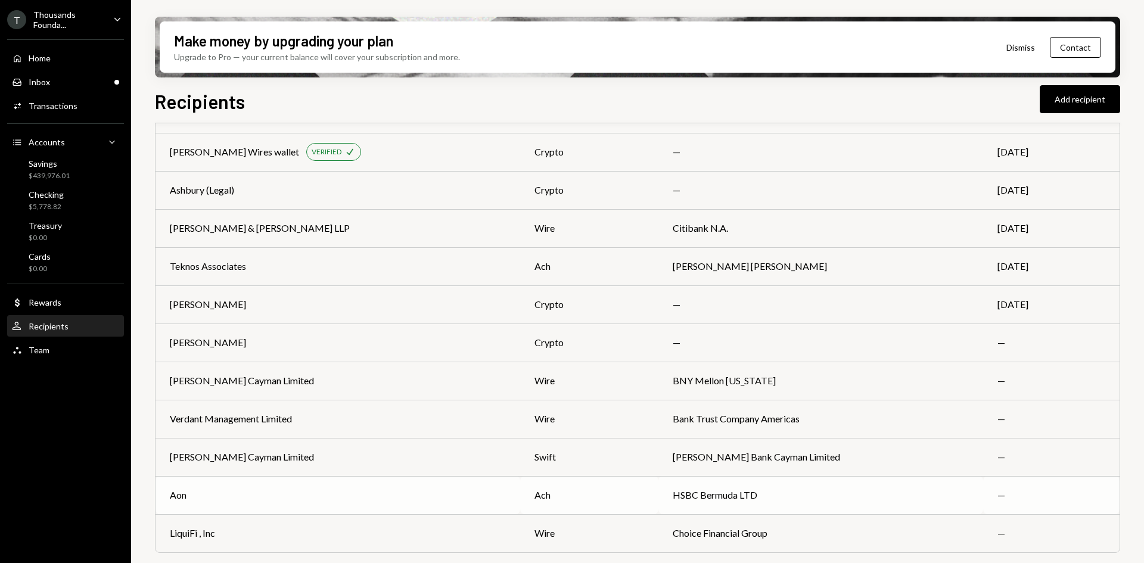
click at [425, 504] on td "Aon" at bounding box center [338, 495] width 365 height 38
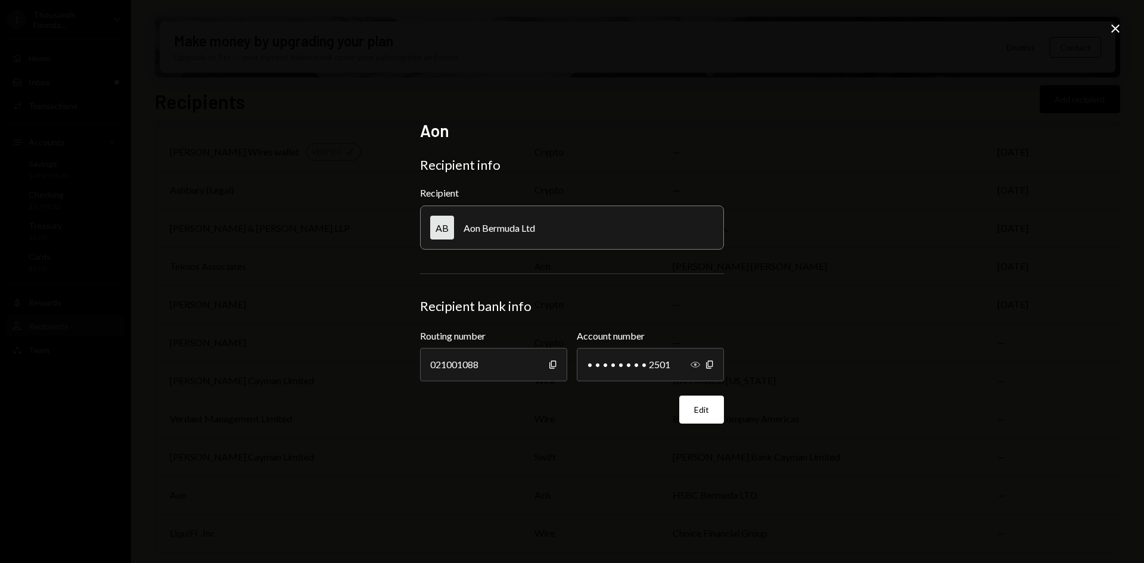
click at [692, 366] on icon "button" at bounding box center [696, 365] width 10 height 6
click at [1117, 27] on icon at bounding box center [1115, 28] width 8 height 8
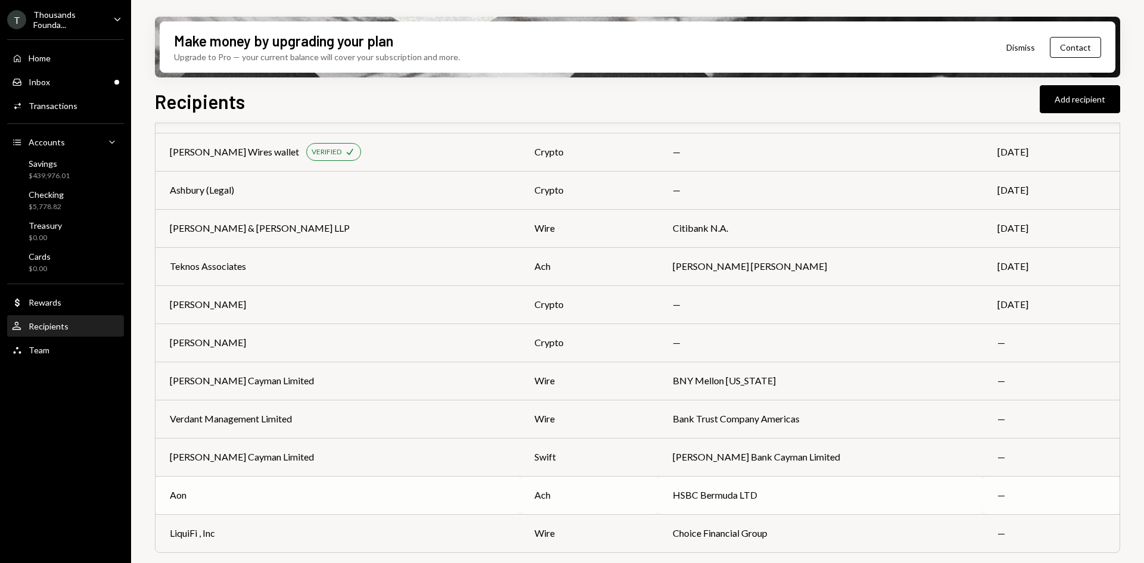
click at [588, 504] on td "ach" at bounding box center [589, 495] width 138 height 38
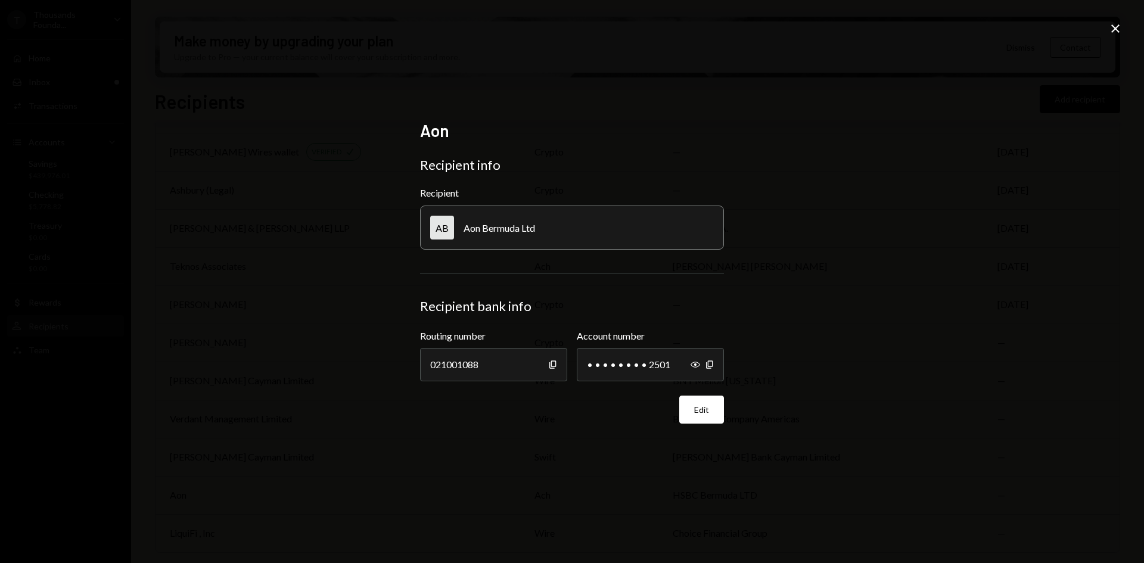
click at [1111, 26] on icon "Close" at bounding box center [1115, 28] width 14 height 14
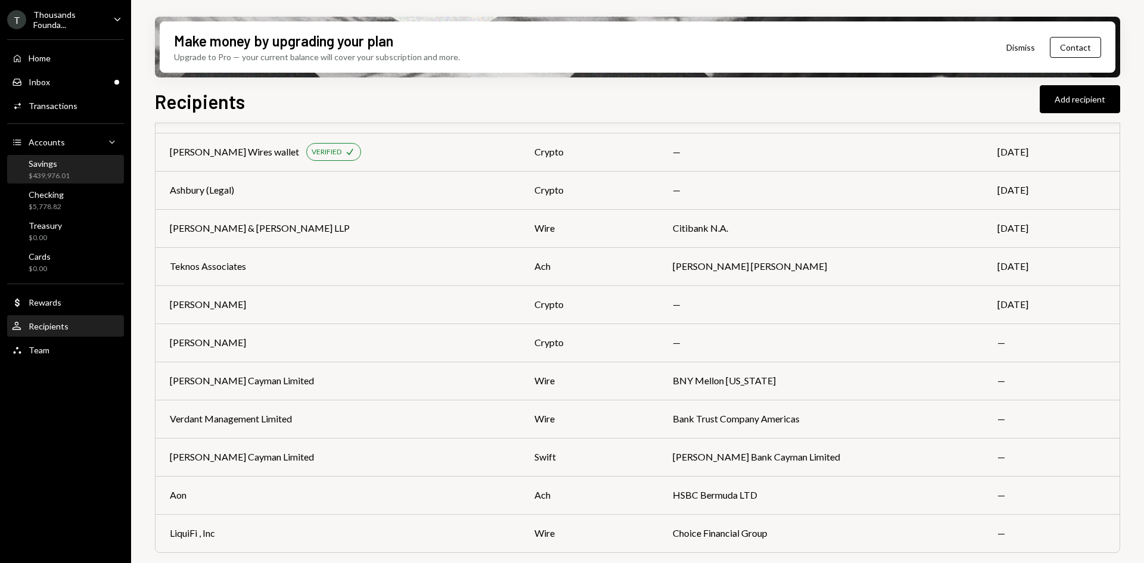
click at [70, 180] on div "Savings $439,976.01" at bounding box center [65, 170] width 107 height 23
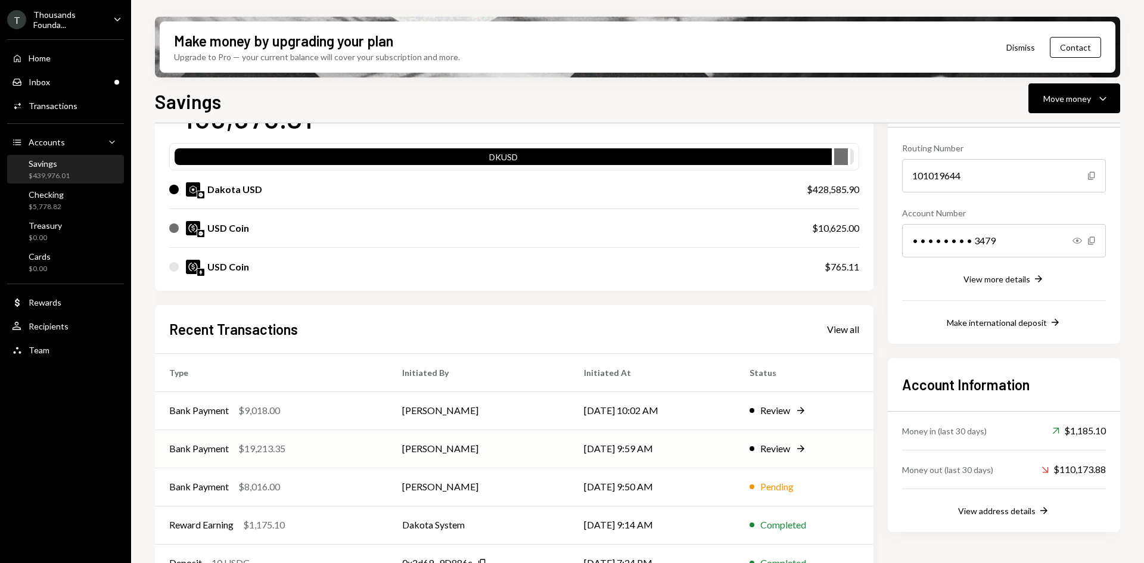
scroll to position [119, 0]
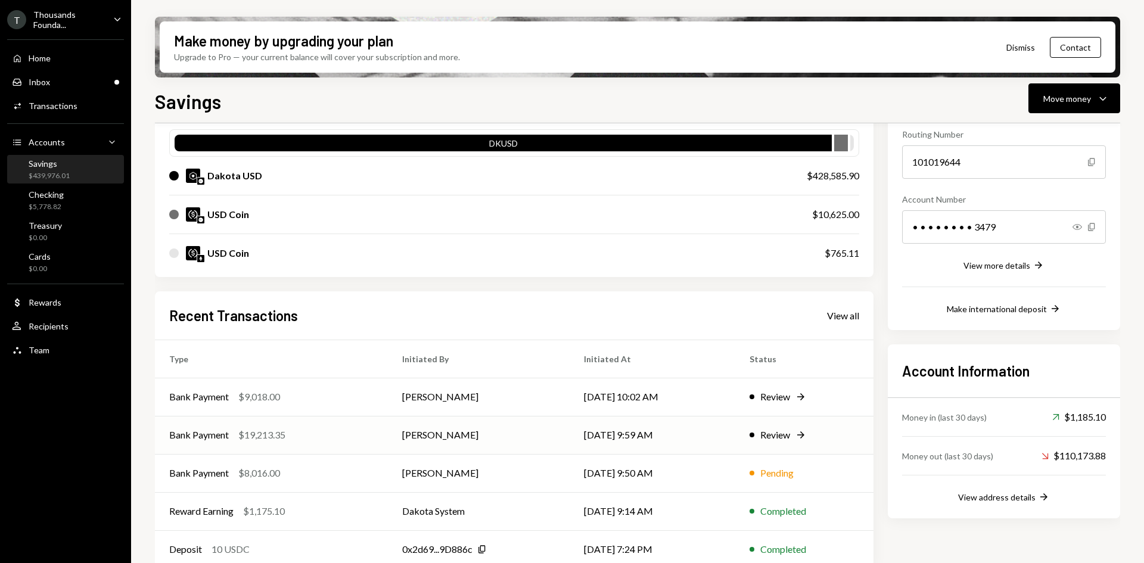
click at [368, 440] on div "Bank Payment $19,213.35" at bounding box center [271, 435] width 204 height 14
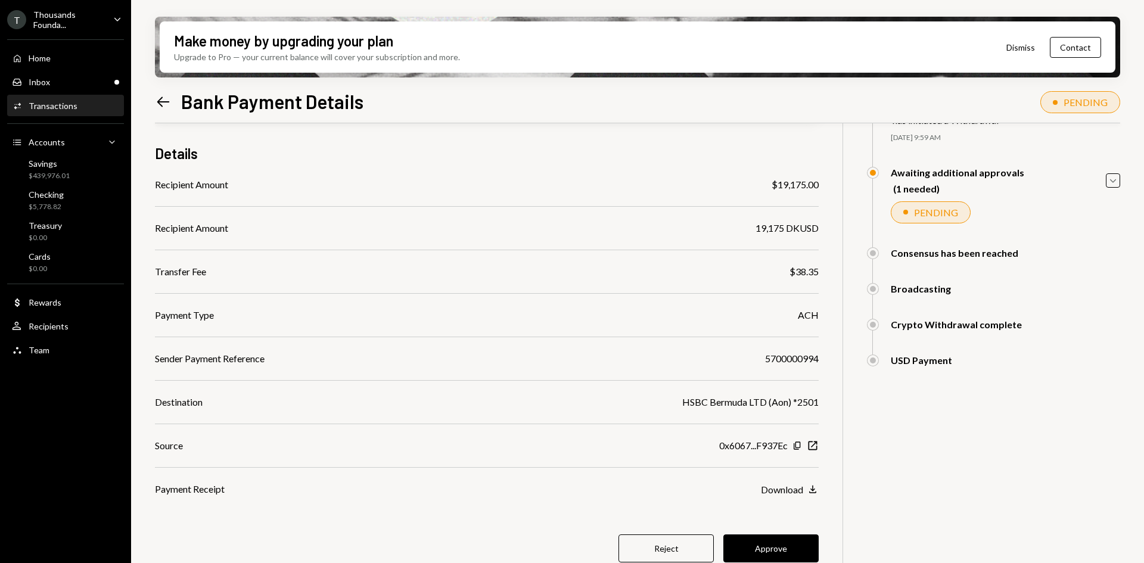
scroll to position [95, 0]
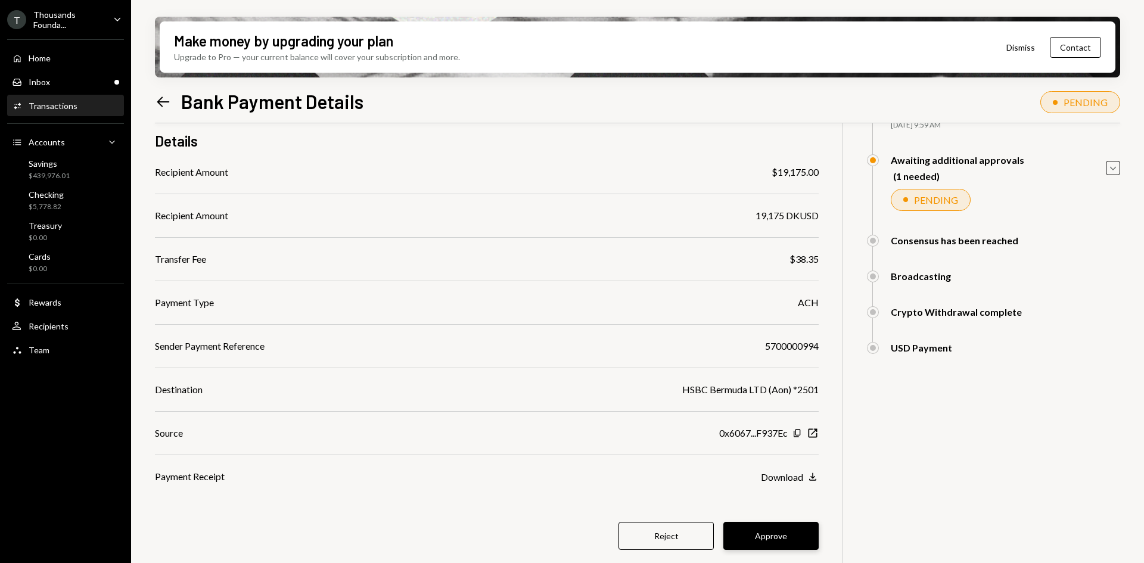
click at [773, 535] on button "Approve" at bounding box center [770, 536] width 95 height 28
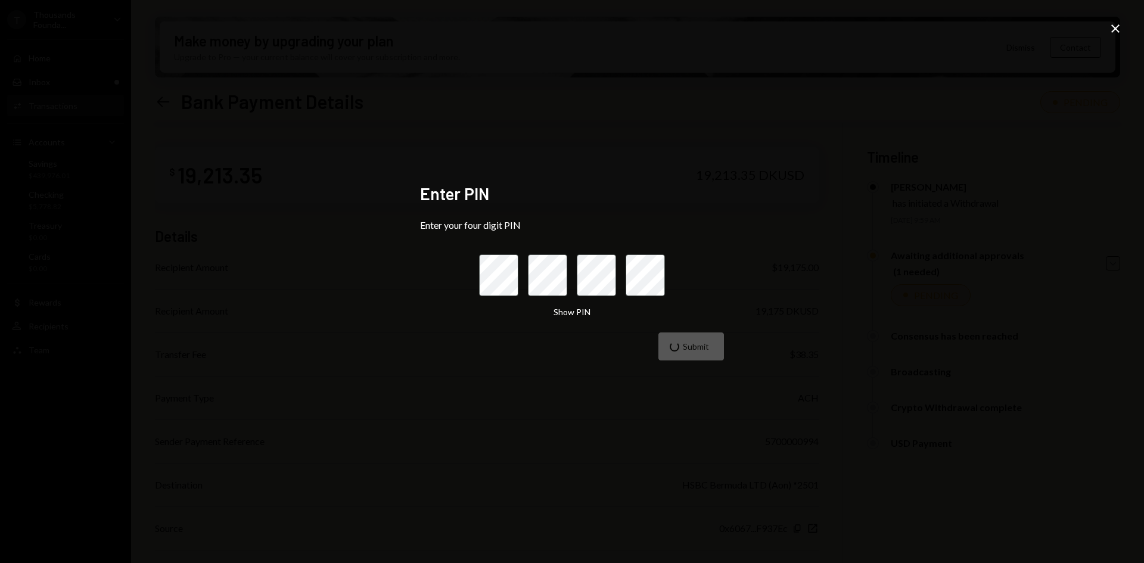
scroll to position [95, 0]
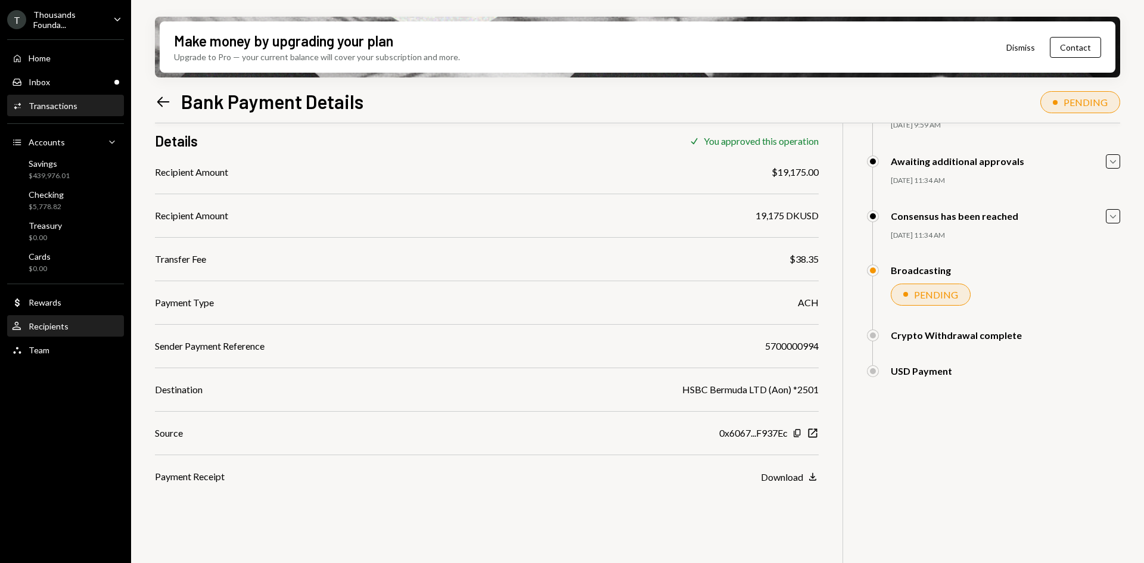
click at [55, 327] on div "Recipients" at bounding box center [49, 326] width 40 height 10
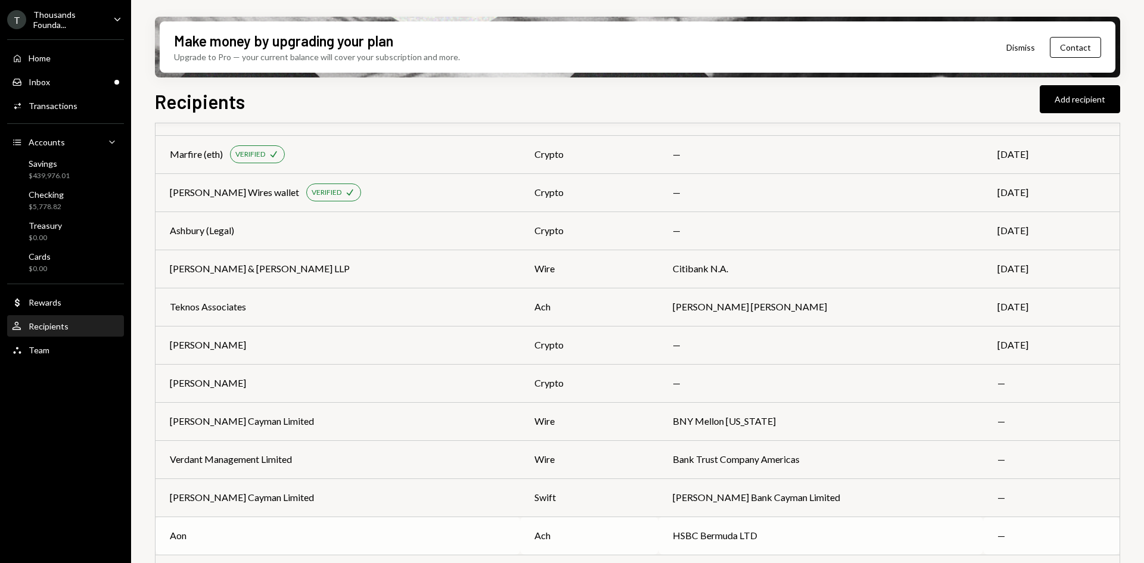
scroll to position [468, 0]
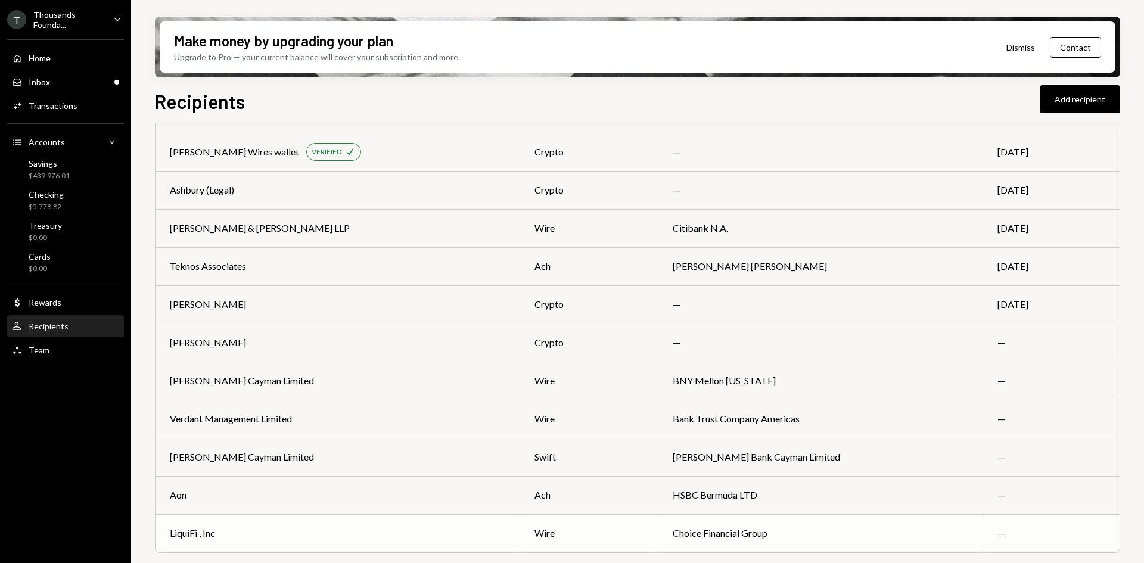
click at [268, 527] on div "LiquiFi , Inc" at bounding box center [338, 533] width 336 height 14
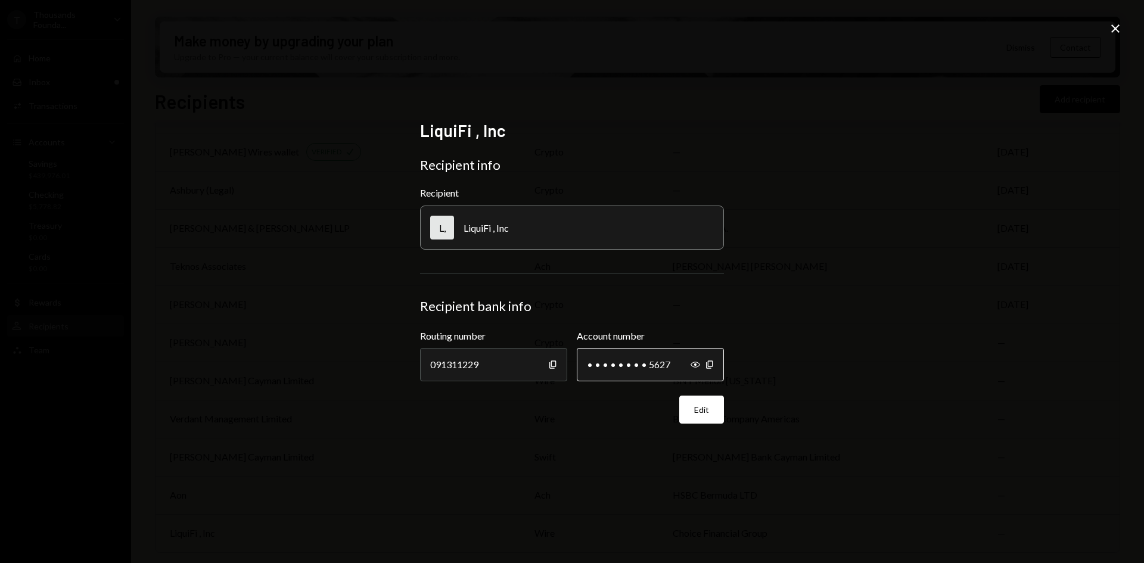
click at [690, 362] on div "• • • • • • • • 5627" at bounding box center [650, 364] width 147 height 33
click at [693, 364] on icon "Show" at bounding box center [696, 365] width 10 height 10
click at [1112, 27] on icon "Close" at bounding box center [1115, 28] width 14 height 14
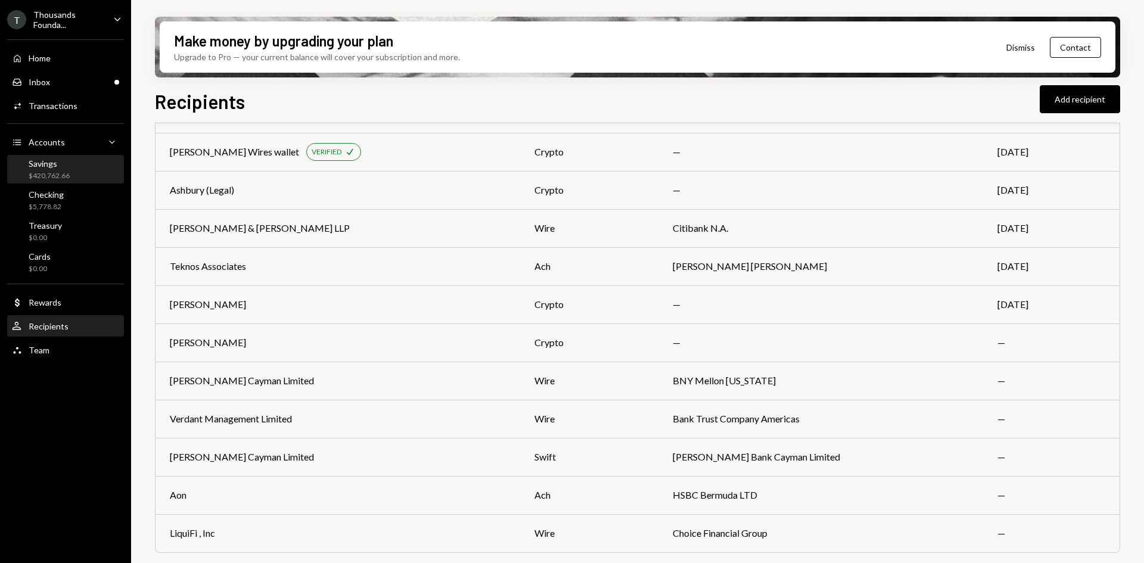
click at [66, 171] on div "$420,762.66" at bounding box center [49, 176] width 41 height 10
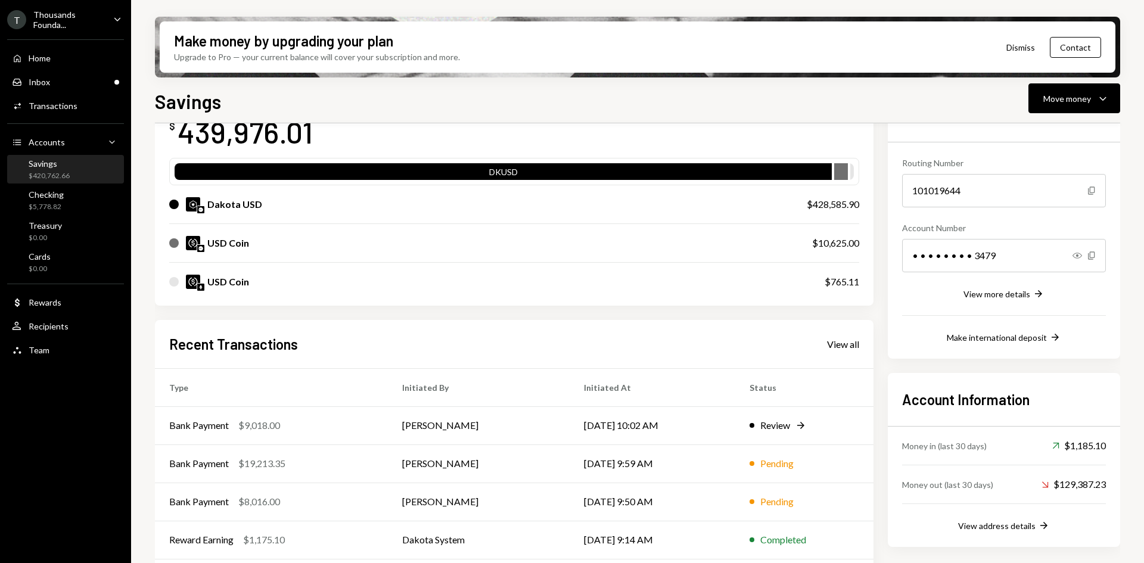
scroll to position [119, 0]
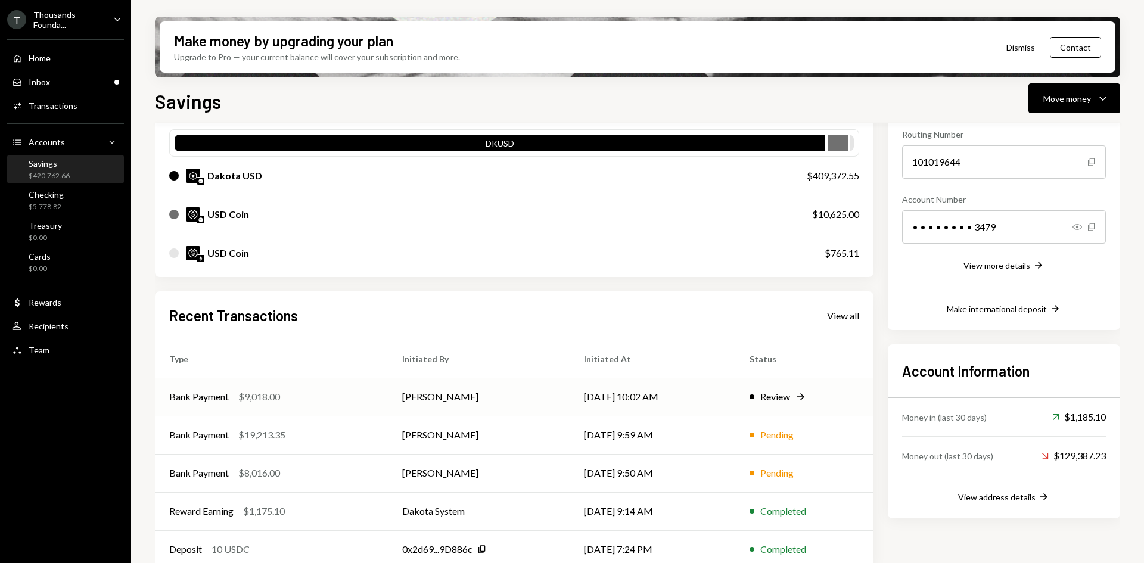
click at [468, 394] on td "[PERSON_NAME]" at bounding box center [479, 397] width 182 height 38
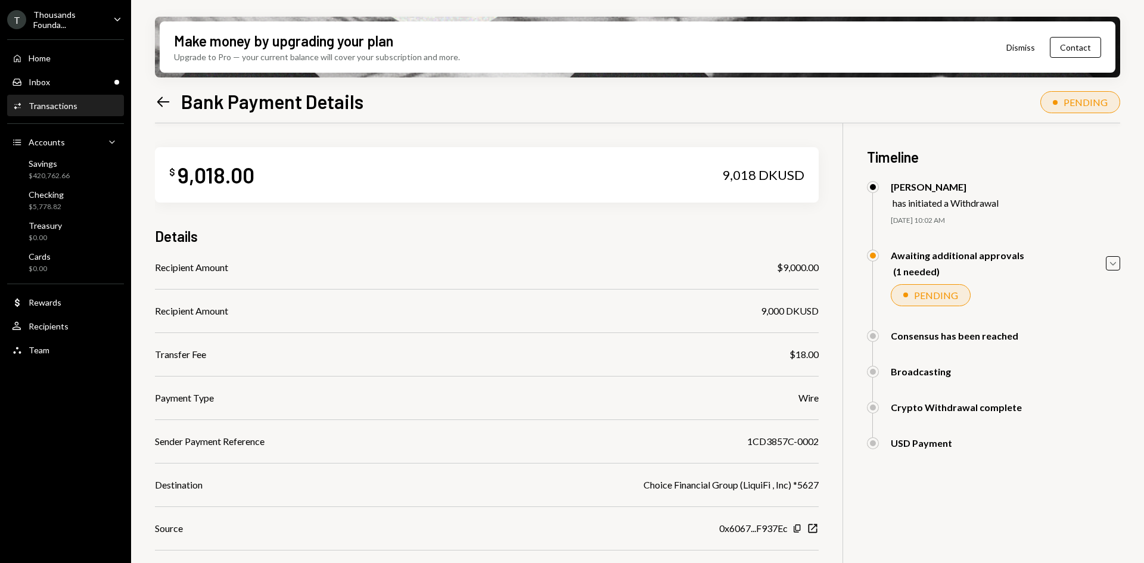
scroll to position [95, 0]
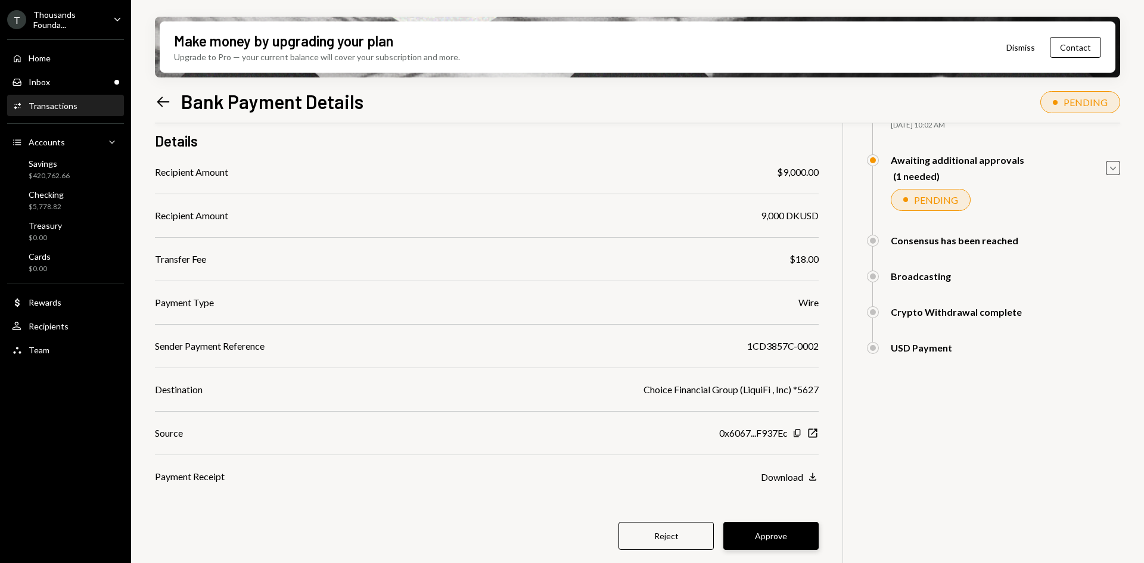
click at [768, 527] on button "Approve" at bounding box center [770, 536] width 95 height 28
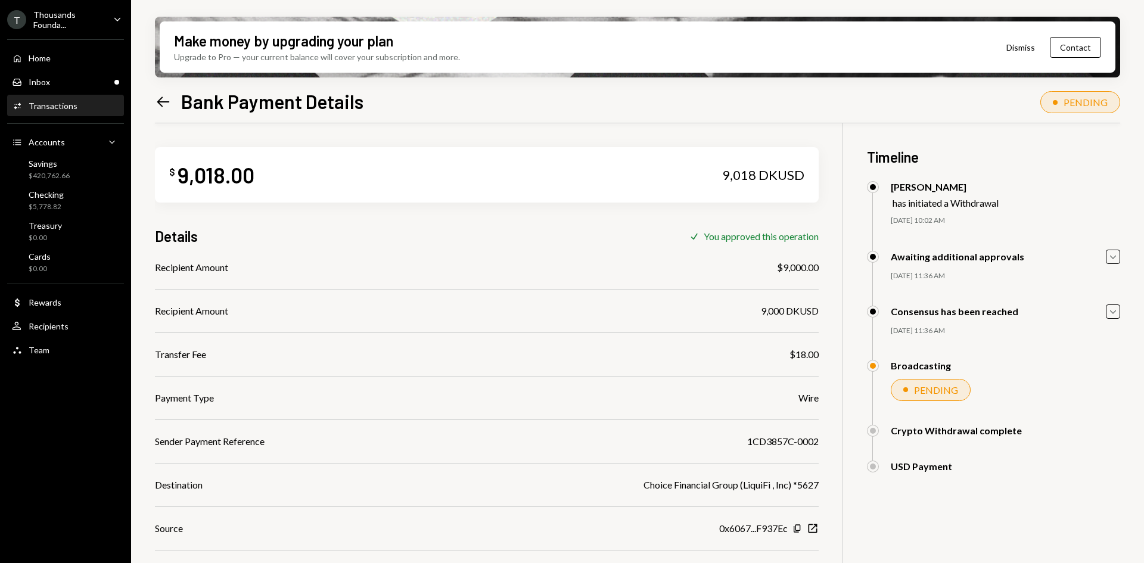
scroll to position [60, 0]
